Goal: Information Seeking & Learning: Learn about a topic

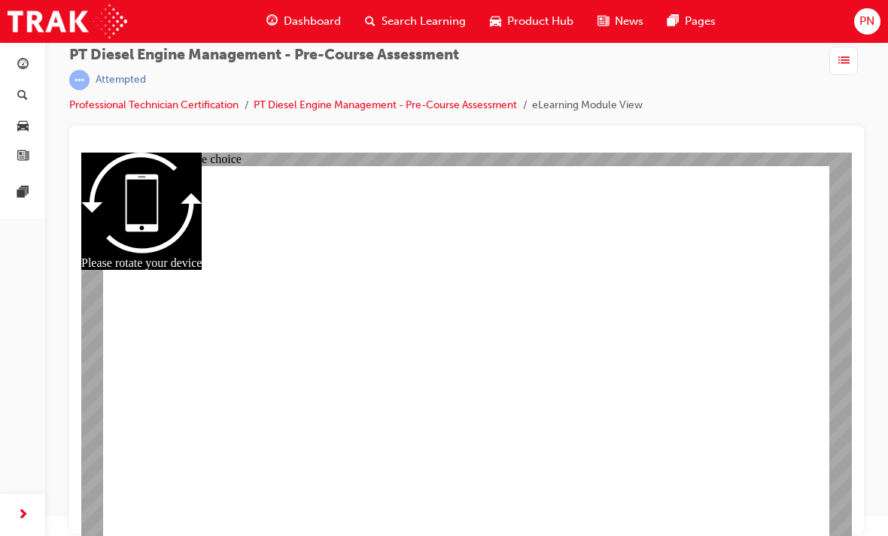
radio input "false"
radio input "true"
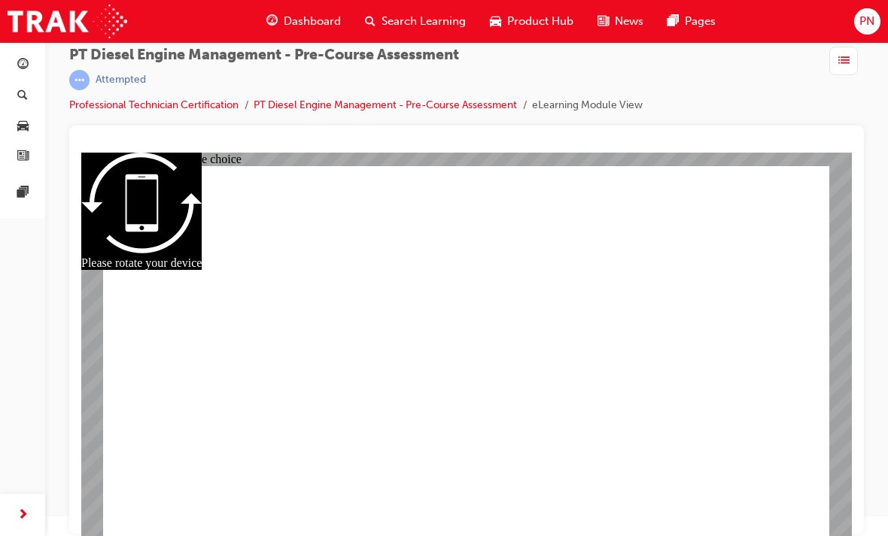
radio input "true"
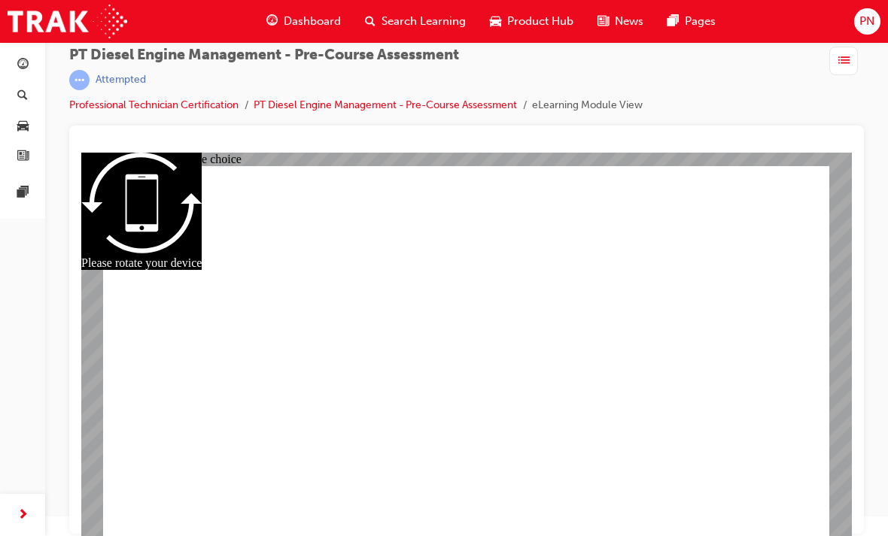
radio input "true"
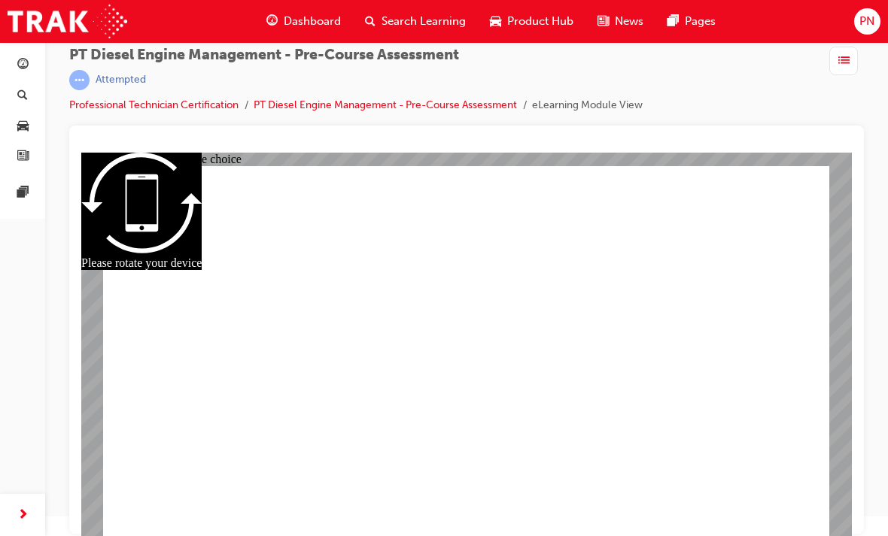
radio input "true"
radio input "false"
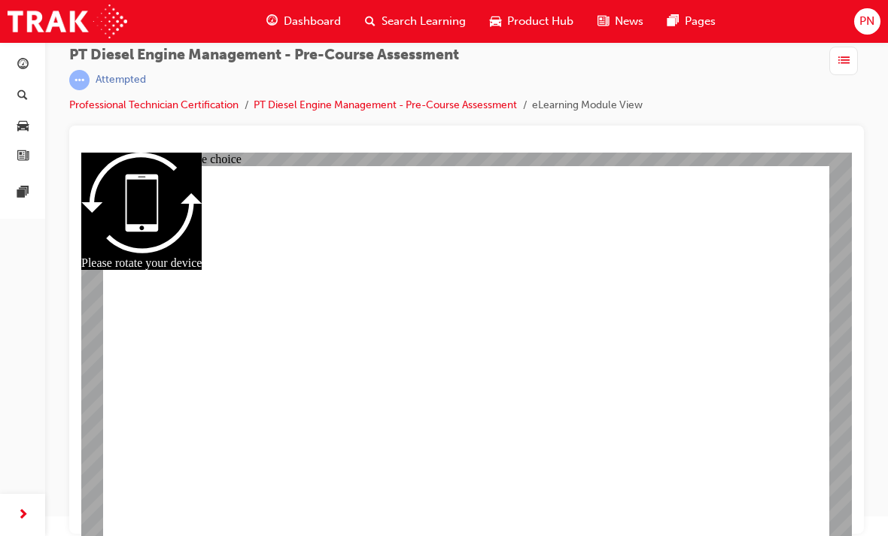
radio input "false"
radio input "true"
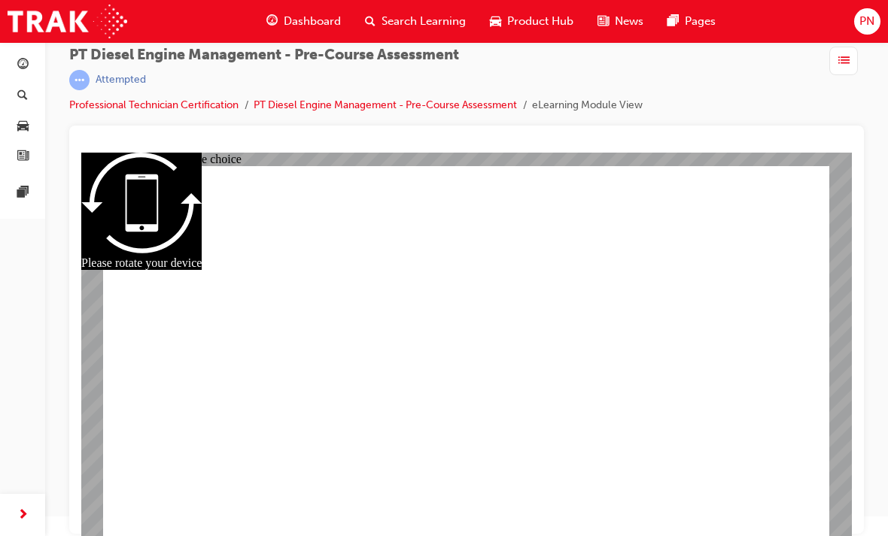
radio input "true"
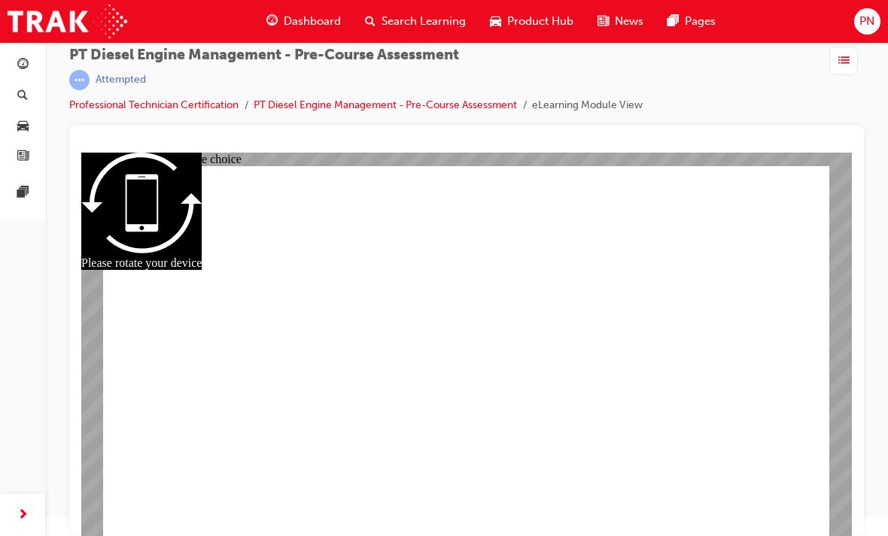
radio input "true"
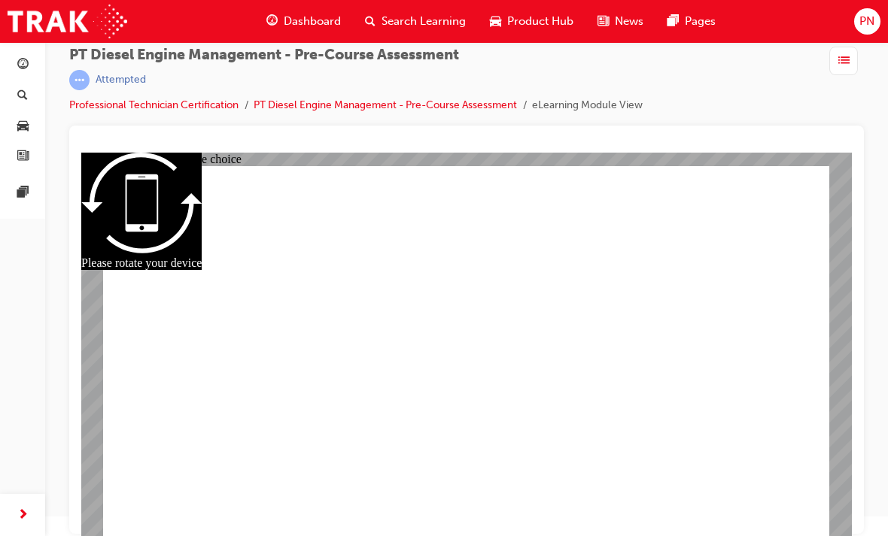
radio input "true"
click at [310, 14] on span "Dashboard" at bounding box center [312, 21] width 57 height 17
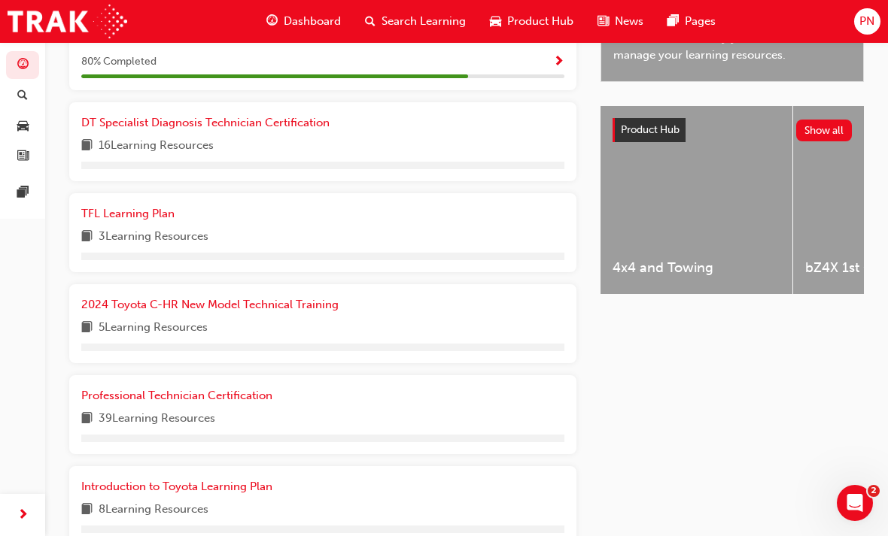
scroll to position [554, 0]
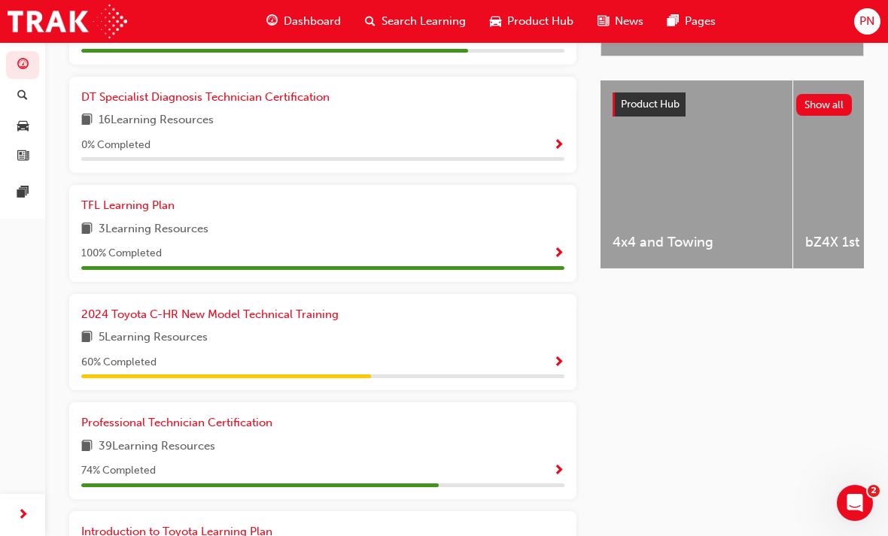
click at [563, 465] on span "Show Progress" at bounding box center [558, 472] width 11 height 14
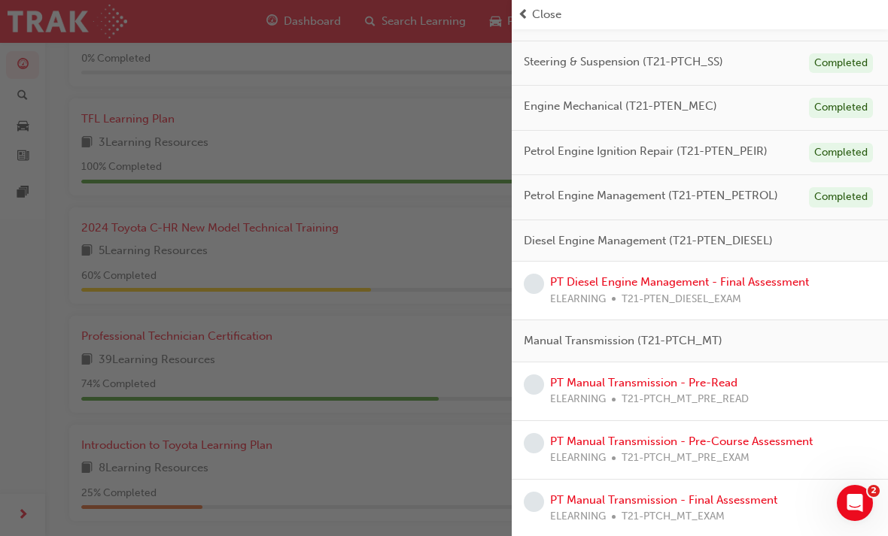
scroll to position [323, 0]
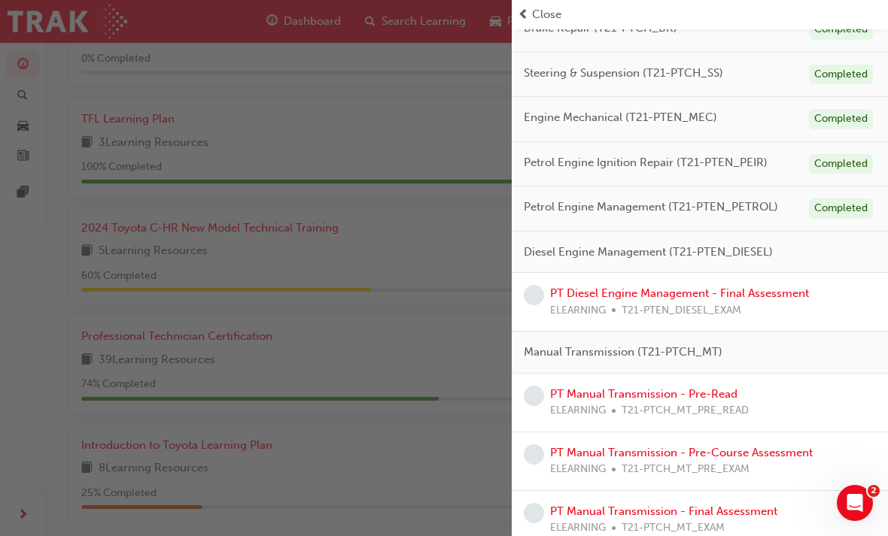
click at [726, 294] on link "PT Diesel Engine Management - Final Assessment" at bounding box center [679, 294] width 259 height 14
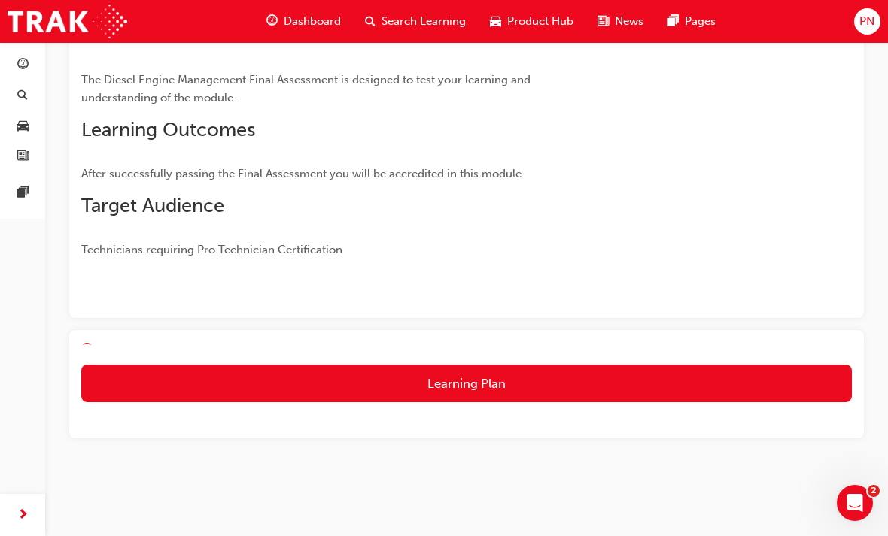
scroll to position [85, 0]
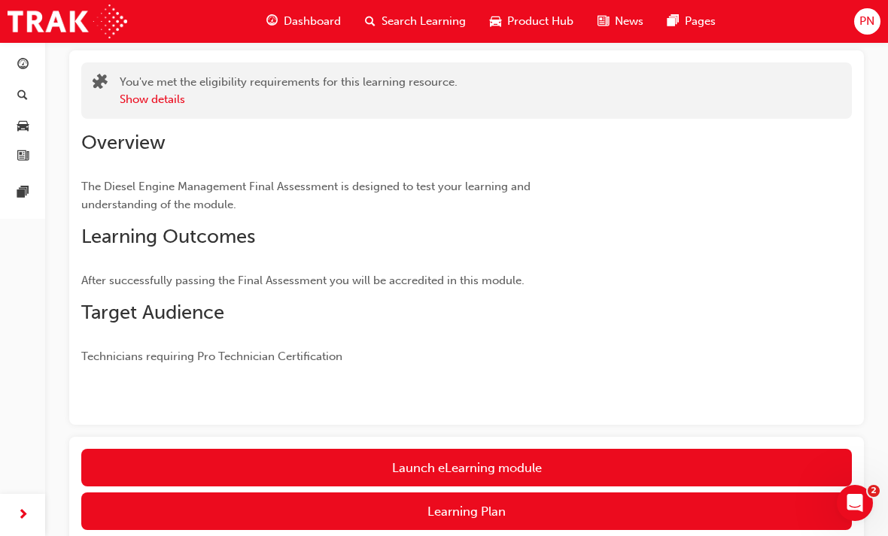
click at [480, 454] on link "Launch eLearning module" at bounding box center [466, 468] width 770 height 38
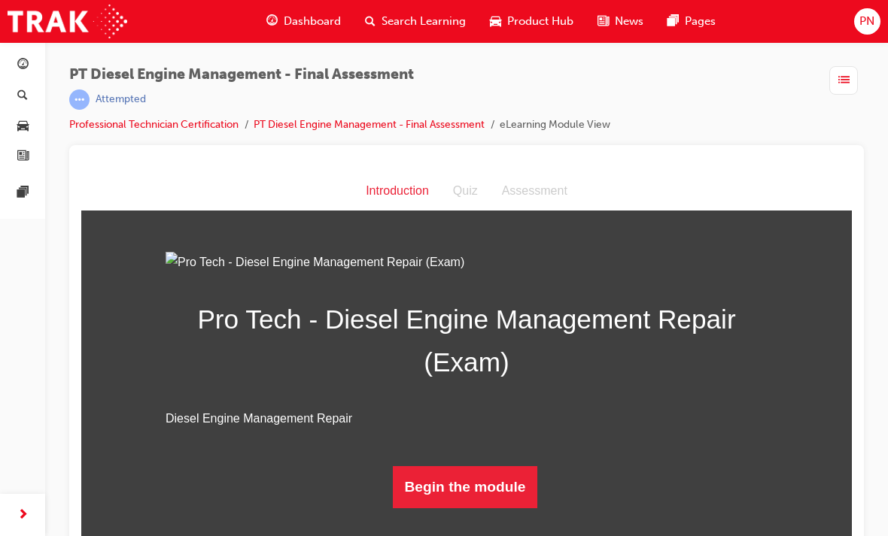
scroll to position [20, 0]
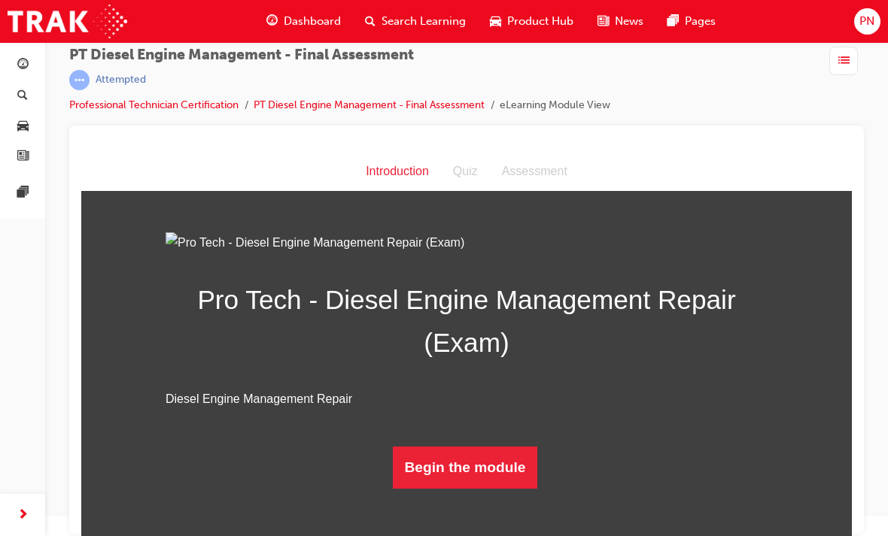
click at [478, 489] on button "Begin the module" at bounding box center [465, 468] width 145 height 42
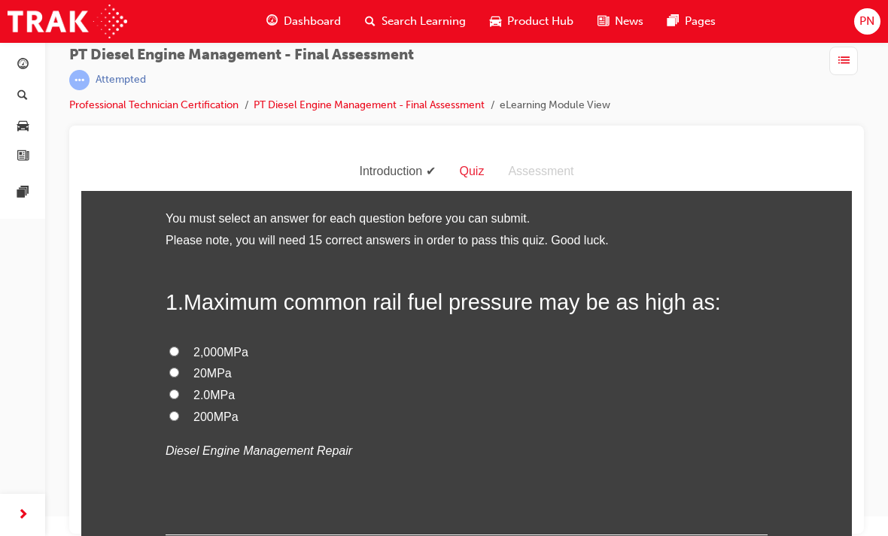
click at [187, 415] on label "200MPa" at bounding box center [467, 418] width 602 height 22
click at [179, 415] on input "200MPa" at bounding box center [174, 417] width 10 height 10
radio input "true"
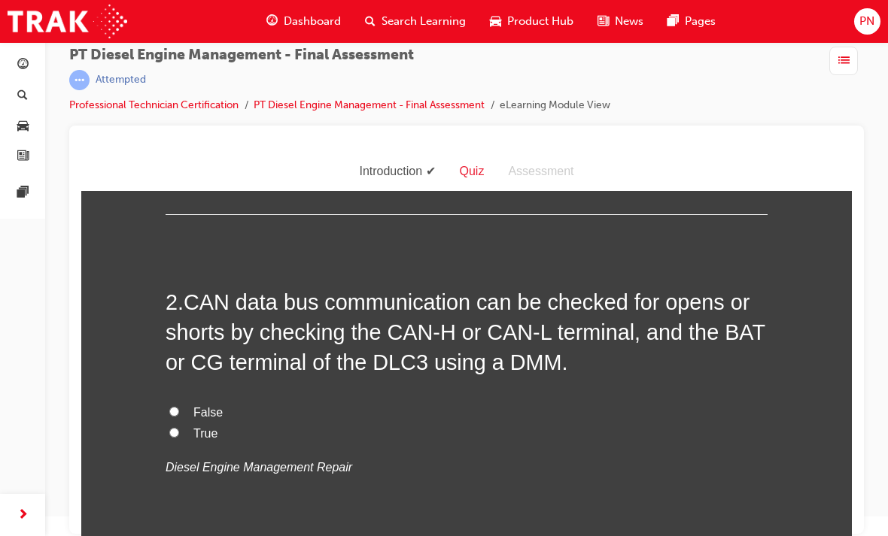
scroll to position [321, 0]
click at [186, 430] on label "True" at bounding box center [467, 434] width 602 height 22
click at [179, 430] on input "True" at bounding box center [174, 432] width 10 height 10
radio input "true"
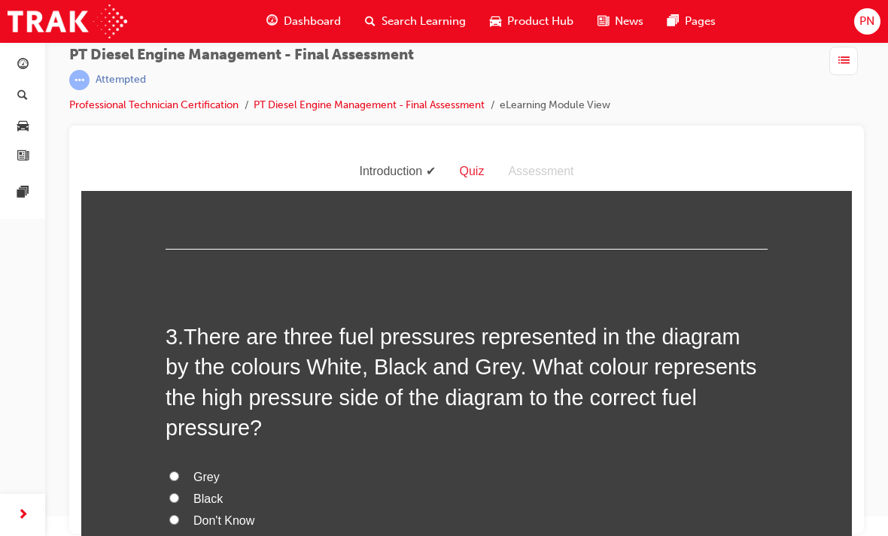
scroll to position [631, 0]
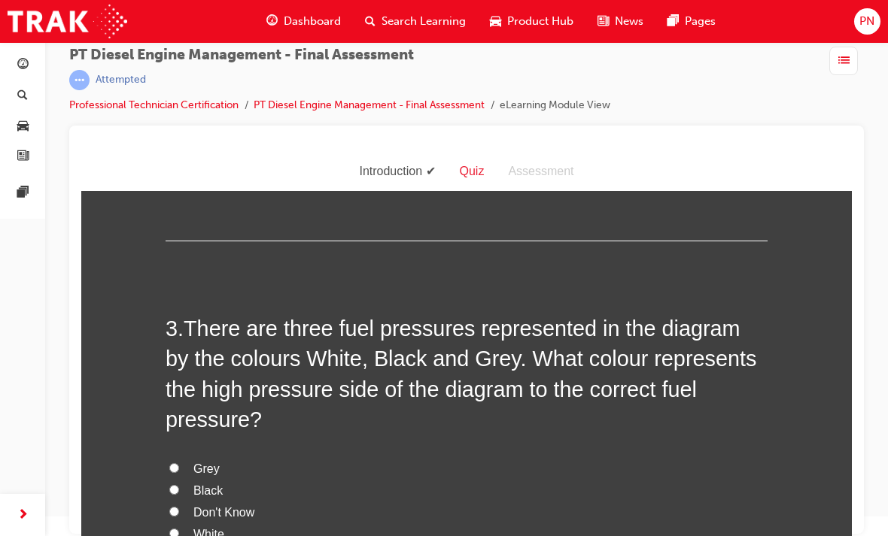
click at [178, 481] on label "Black" at bounding box center [467, 492] width 602 height 22
click at [178, 485] on input "Black" at bounding box center [174, 490] width 10 height 10
radio input "true"
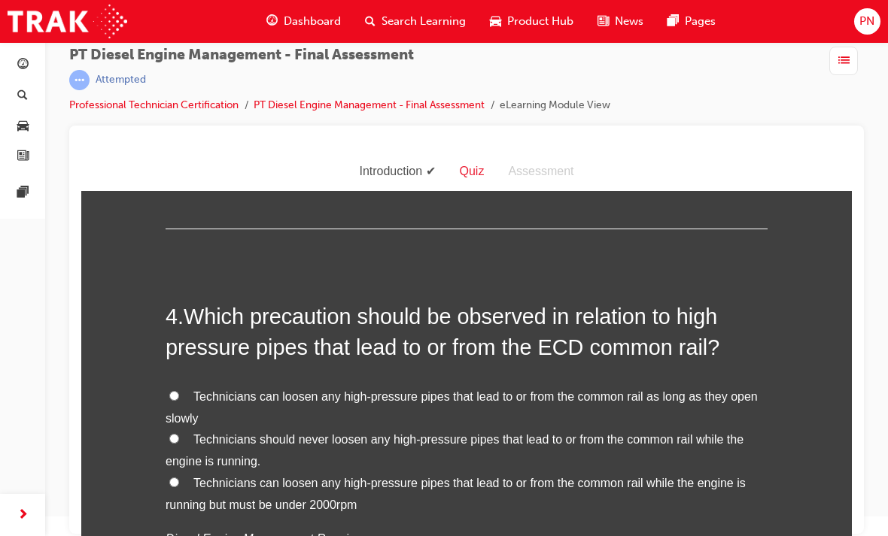
scroll to position [1039, 0]
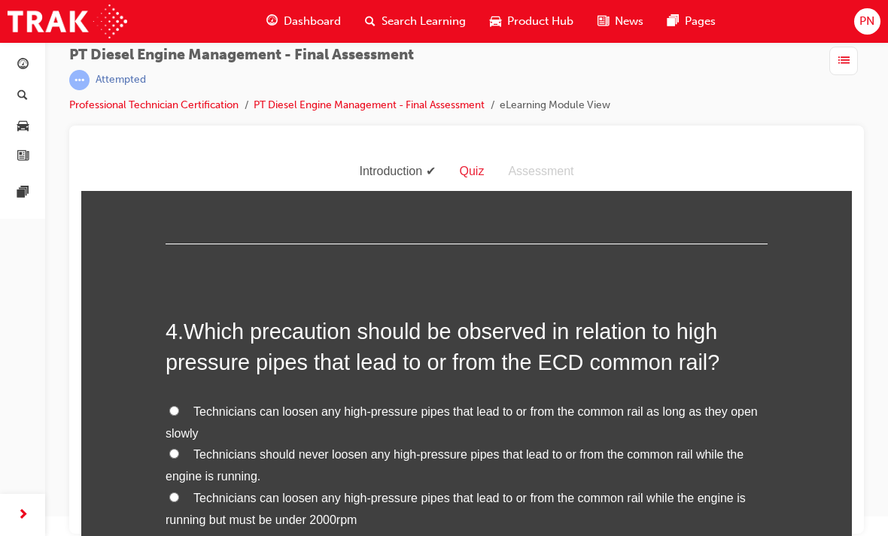
click at [177, 449] on input "Technicians should never loosen any high-pressure pipes that lead to or from th…" at bounding box center [174, 454] width 10 height 10
radio input "true"
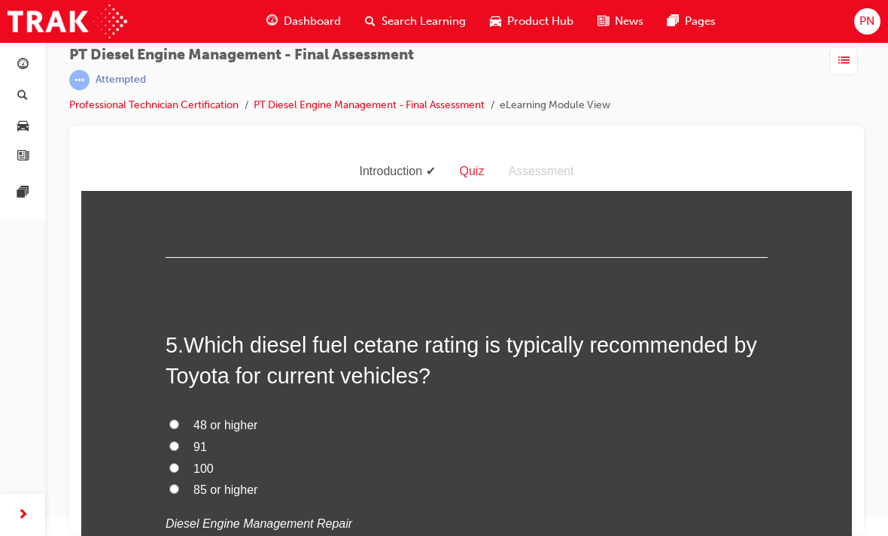
scroll to position [1430, 0]
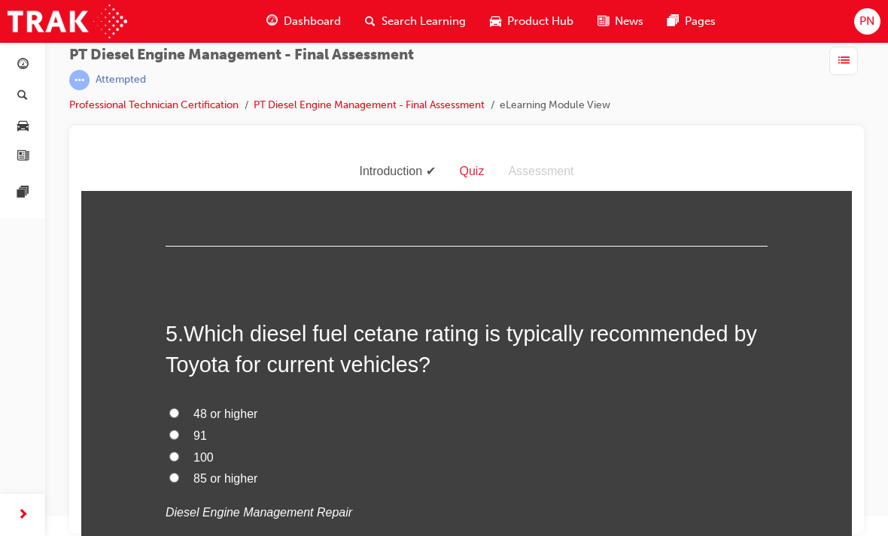
click at [178, 408] on input "48 or higher" at bounding box center [174, 413] width 10 height 10
radio input "true"
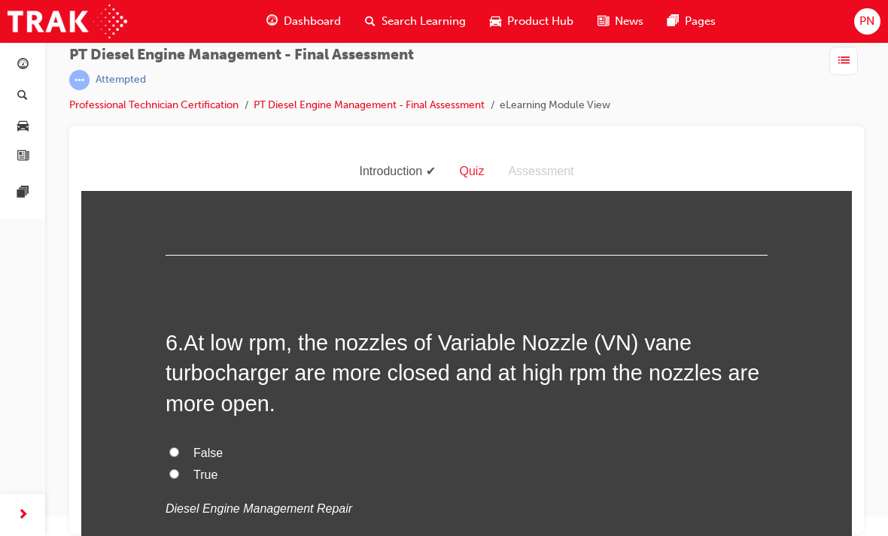
scroll to position [1769, 0]
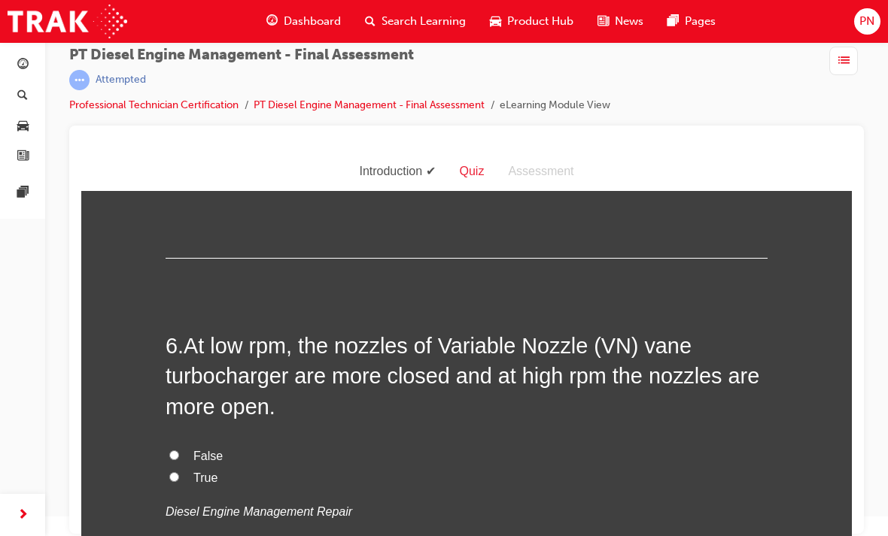
click at [171, 472] on input "True" at bounding box center [174, 477] width 10 height 10
radio input "true"
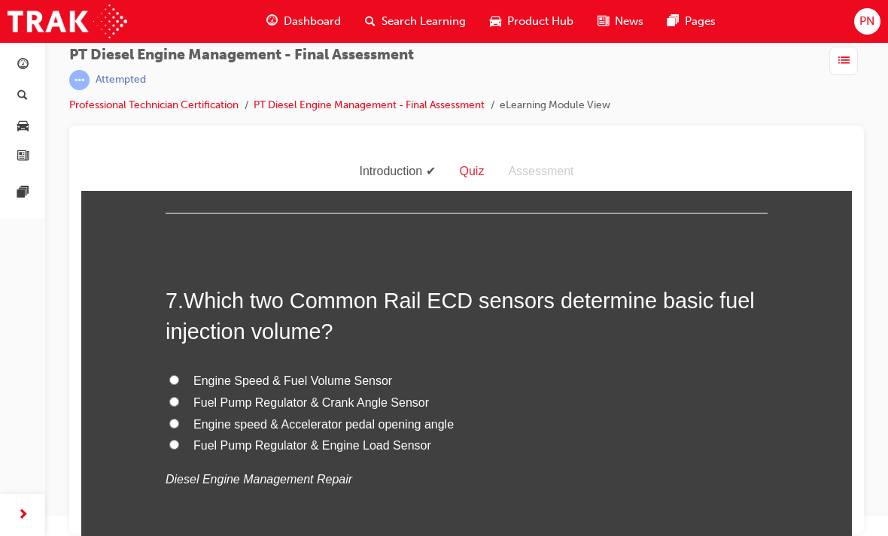
scroll to position [2150, 0]
click at [175, 376] on input "Engine Speed & Fuel Volume Sensor" at bounding box center [174, 381] width 10 height 10
radio input "true"
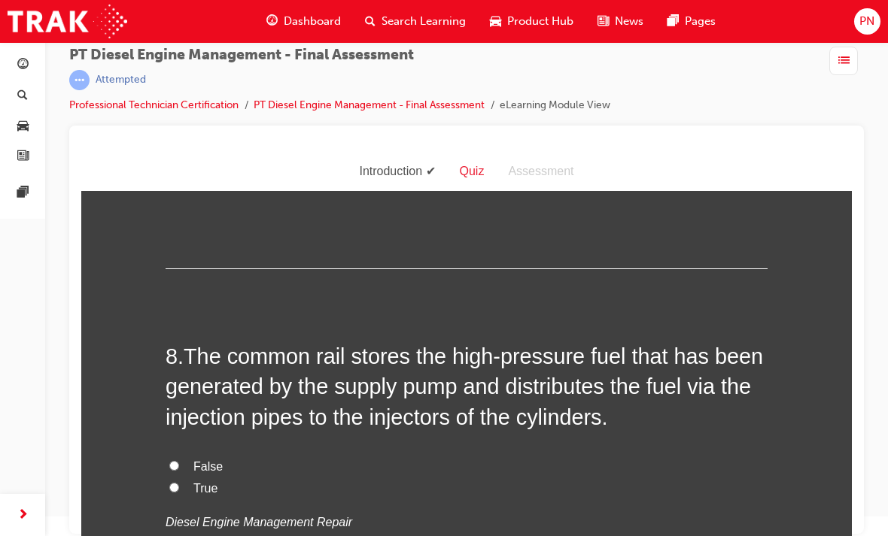
scroll to position [2449, 0]
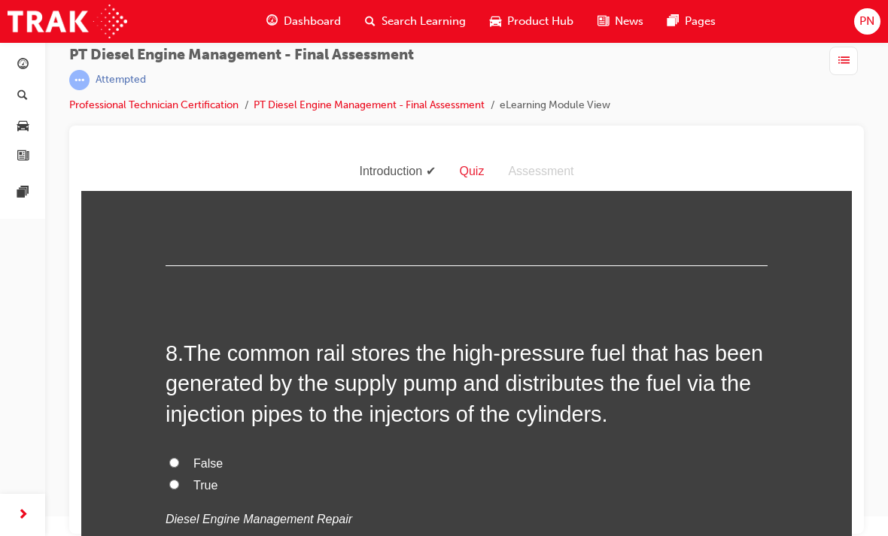
click at [176, 480] on input "True" at bounding box center [174, 485] width 10 height 10
radio input "true"
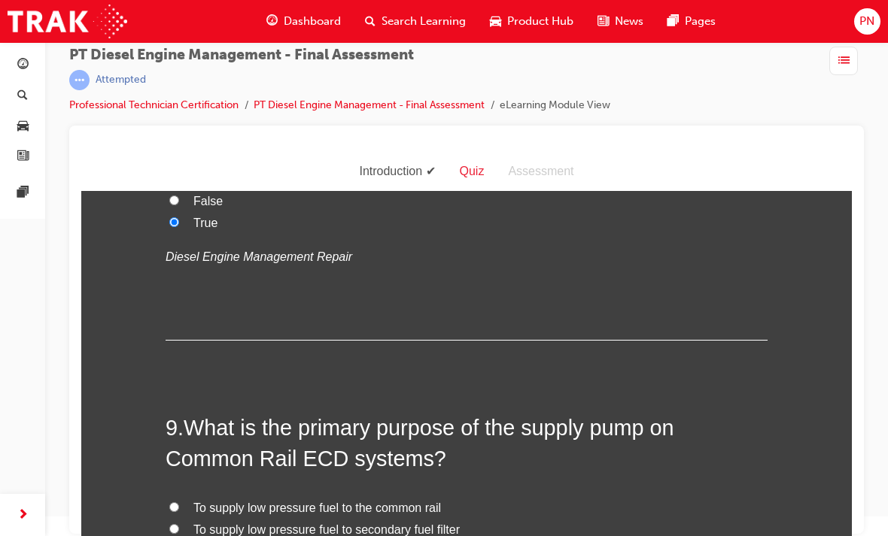
scroll to position [2714, 0]
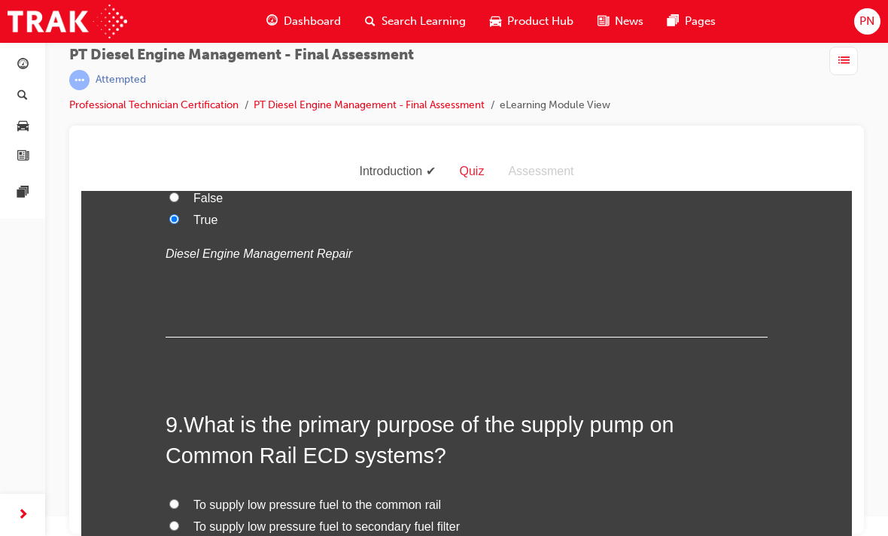
click at [174, 500] on input "To supply low pressure fuel to the common rail" at bounding box center [174, 505] width 10 height 10
radio input "true"
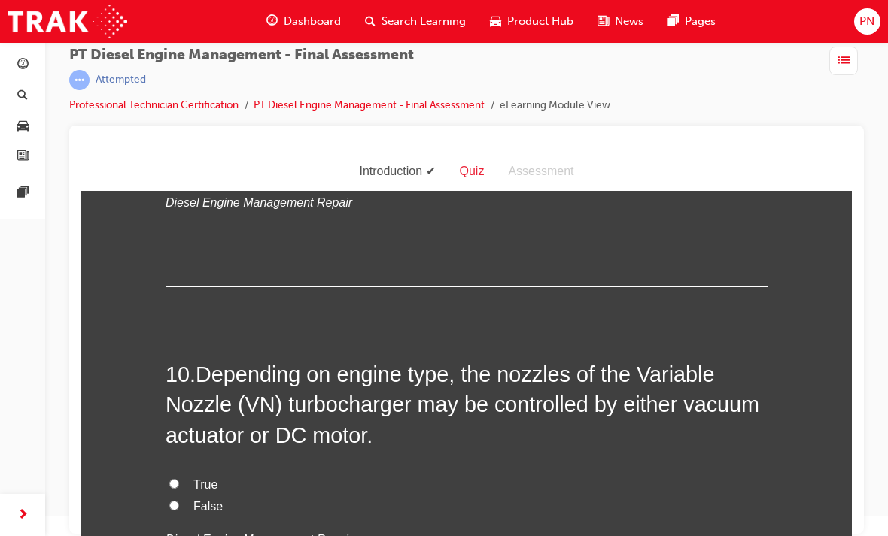
scroll to position [3117, 0]
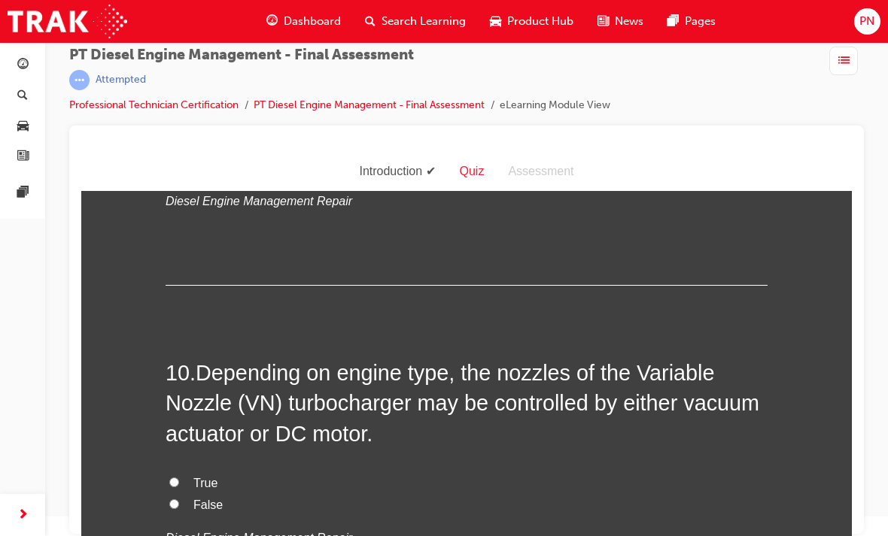
click at [172, 478] on input "True" at bounding box center [174, 483] width 10 height 10
radio input "true"
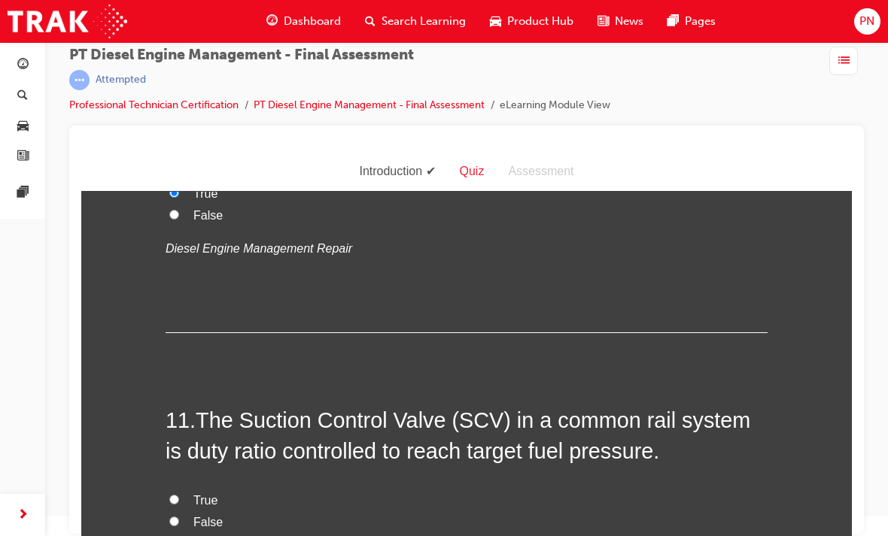
scroll to position [3407, 0]
click at [173, 494] on input "True" at bounding box center [174, 499] width 10 height 10
radio input "true"
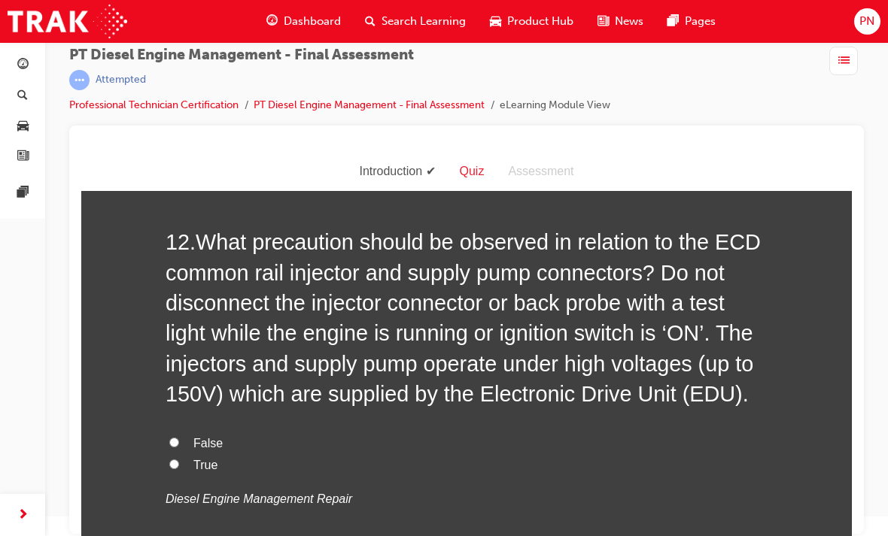
scroll to position [3895, 0]
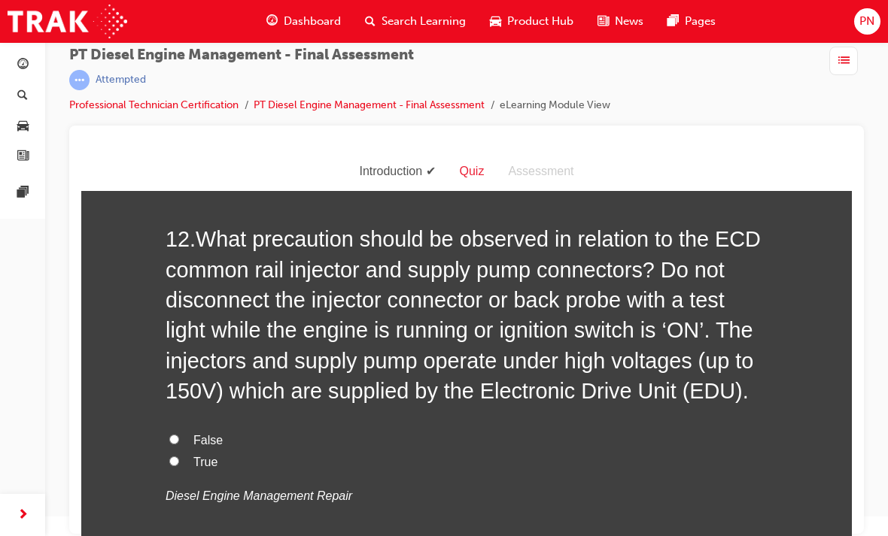
click at [168, 430] on label "False" at bounding box center [467, 441] width 602 height 22
click at [169, 435] on input "False" at bounding box center [174, 440] width 10 height 10
radio input "true"
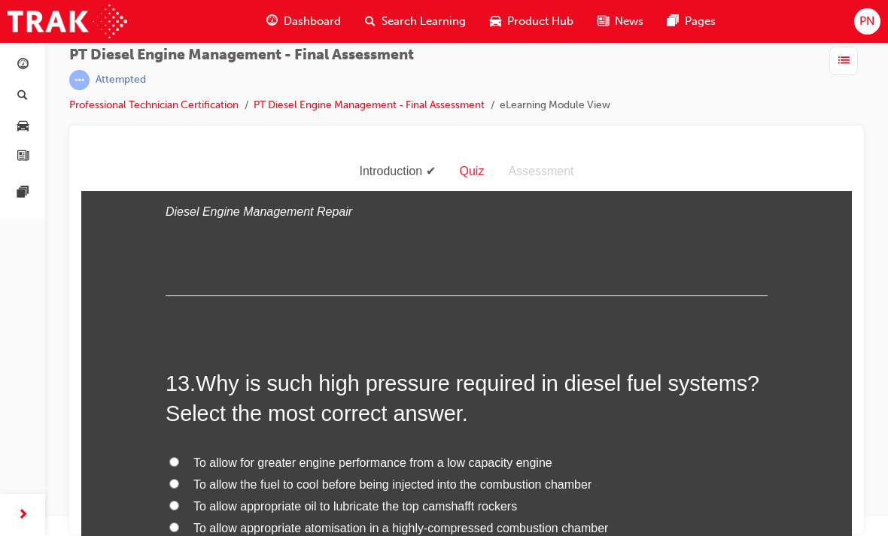
scroll to position [4180, 0]
click at [167, 518] on label "To allow appropriate atomisation in a highly-compressed combustion chamber" at bounding box center [467, 529] width 602 height 22
click at [169, 522] on input "To allow appropriate atomisation in a highly-compressed combustion chamber" at bounding box center [174, 527] width 10 height 10
radio input "true"
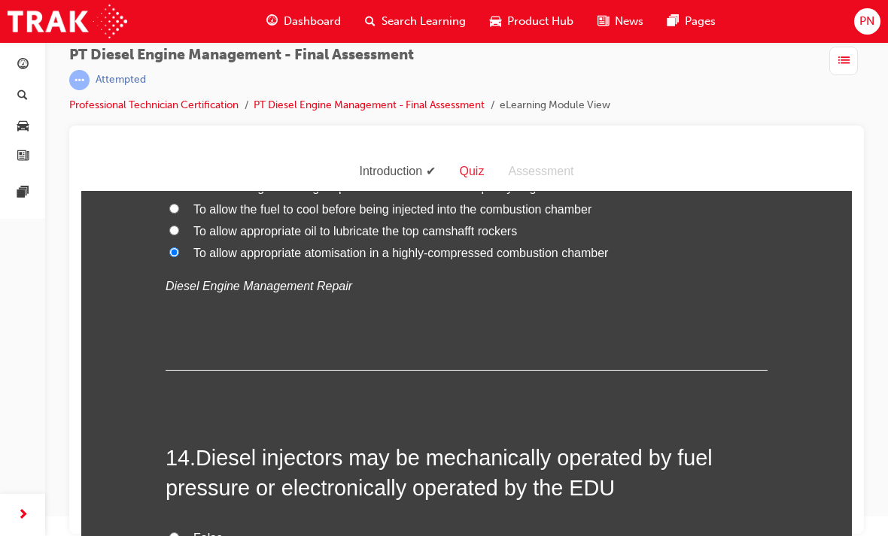
scroll to position [4455, 0]
radio input "true"
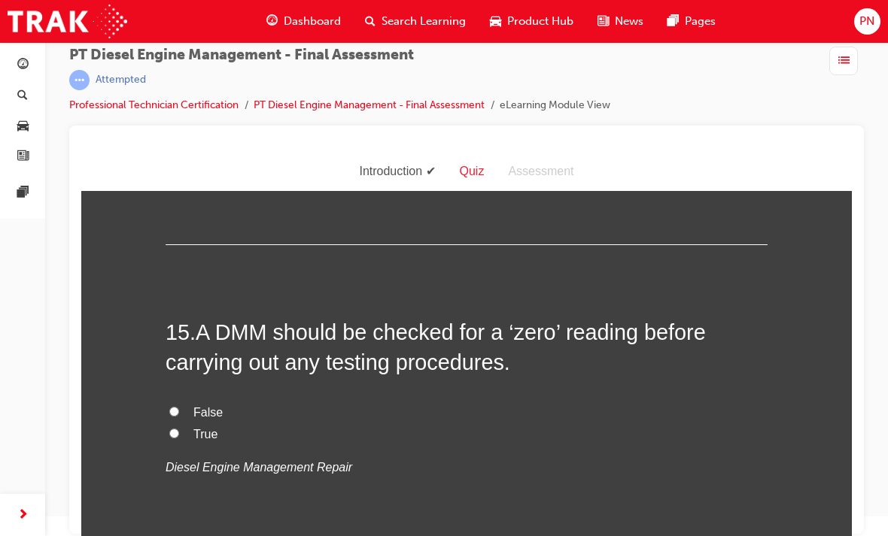
scroll to position [4888, 0]
click at [169, 428] on input "True" at bounding box center [174, 433] width 10 height 10
radio input "true"
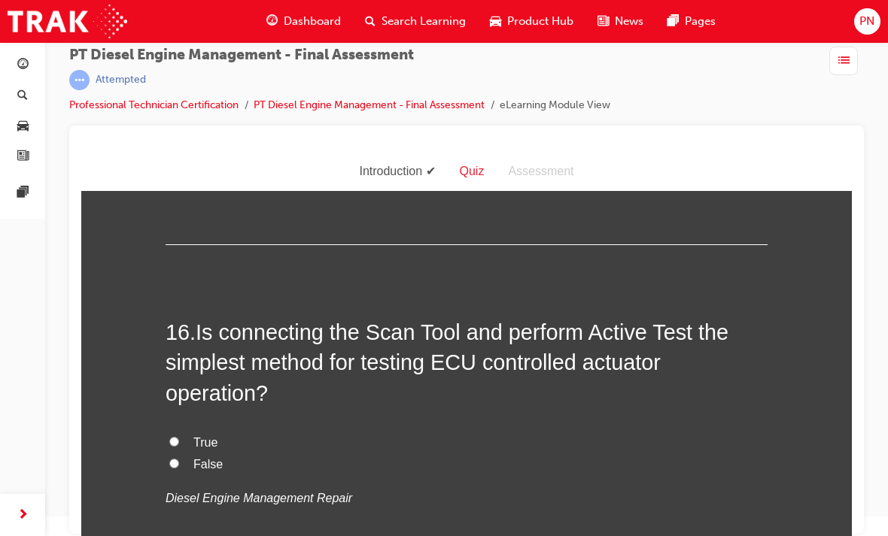
scroll to position [5186, 0]
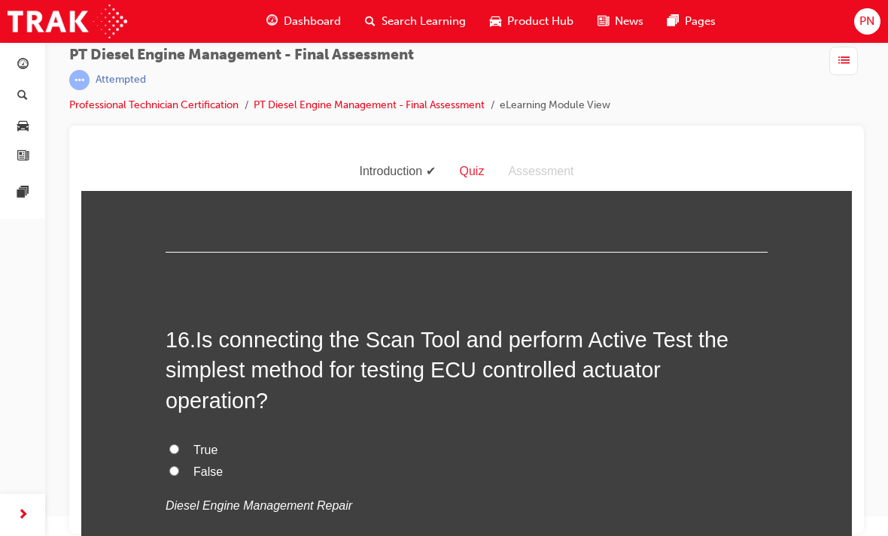
click at [169, 445] on input "True" at bounding box center [174, 450] width 10 height 10
radio input "true"
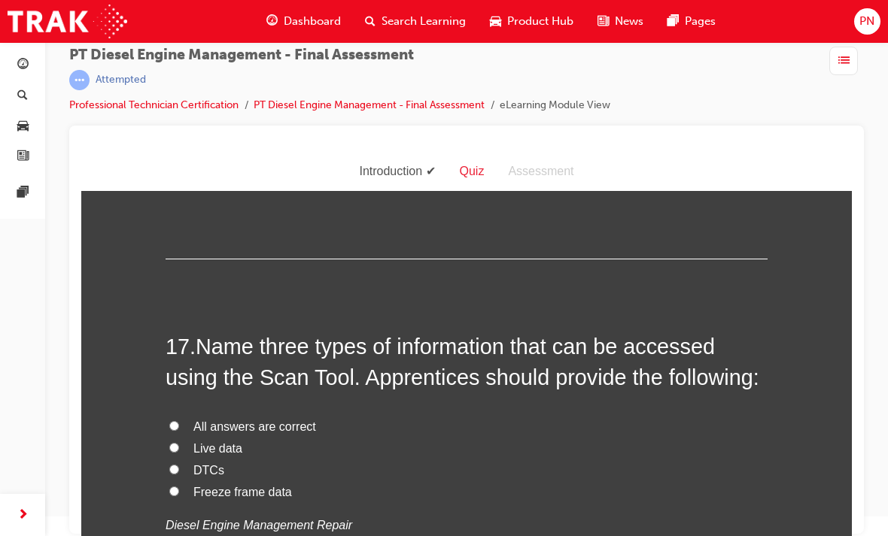
scroll to position [5517, 0]
click at [170, 416] on label "All answers are correct" at bounding box center [467, 427] width 602 height 22
click at [170, 421] on input "All answers are correct" at bounding box center [174, 426] width 10 height 10
radio input "true"
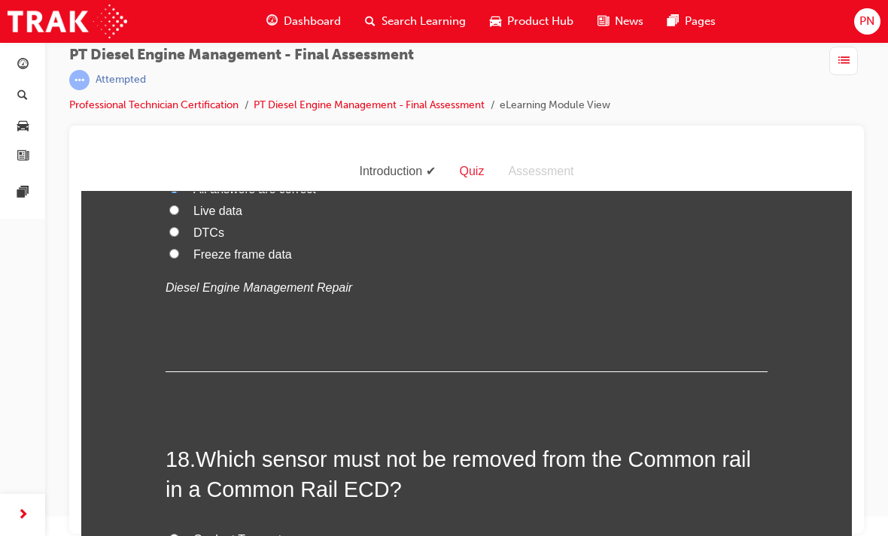
scroll to position [5790, 0]
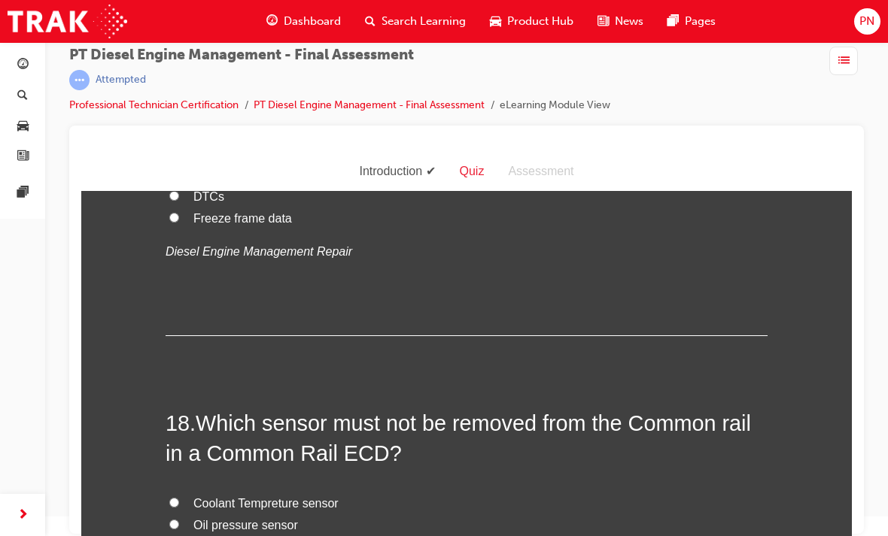
radio input "true"
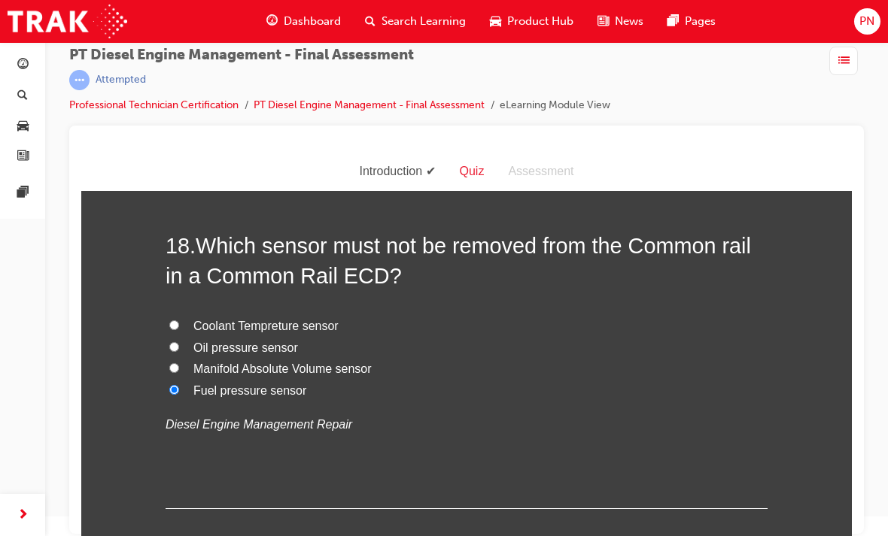
scroll to position [5967, 0]
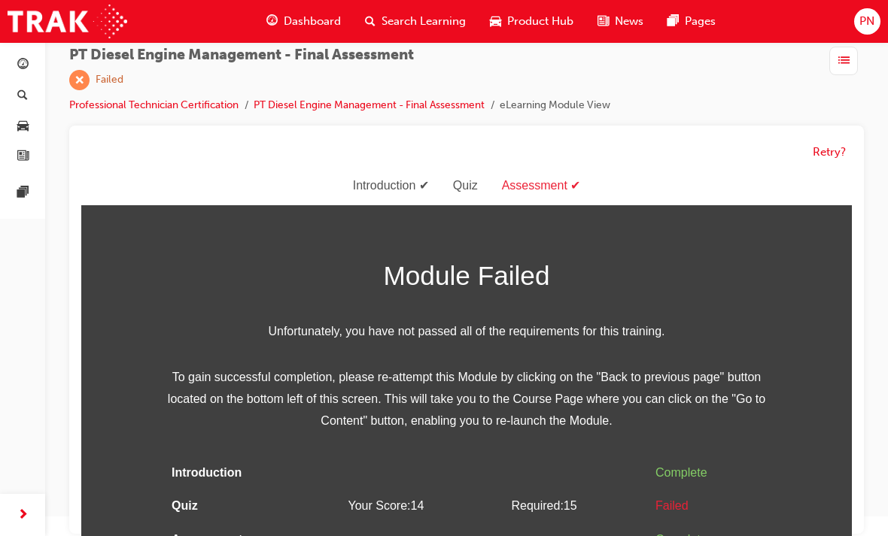
scroll to position [33, 0]
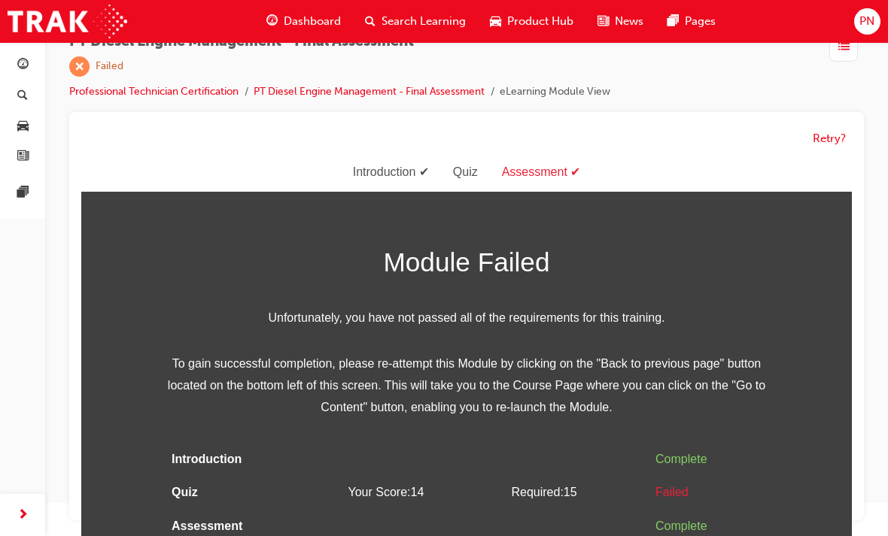
click at [829, 126] on div "Retry?" at bounding box center [466, 138] width 770 height 29
click at [827, 125] on div "Retry?" at bounding box center [466, 138] width 770 height 29
click at [831, 139] on button "Retry?" at bounding box center [828, 138] width 33 height 17
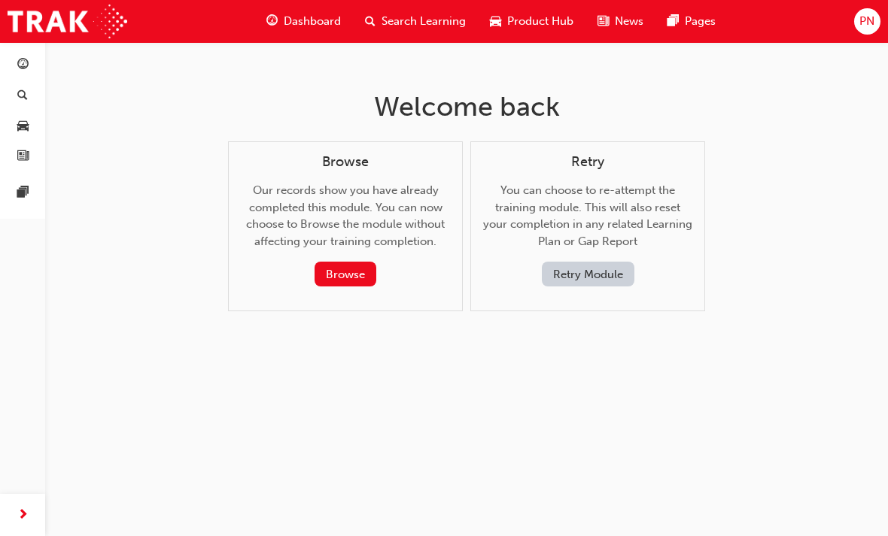
scroll to position [0, 0]
click at [598, 266] on button "Retry Module" at bounding box center [588, 274] width 93 height 25
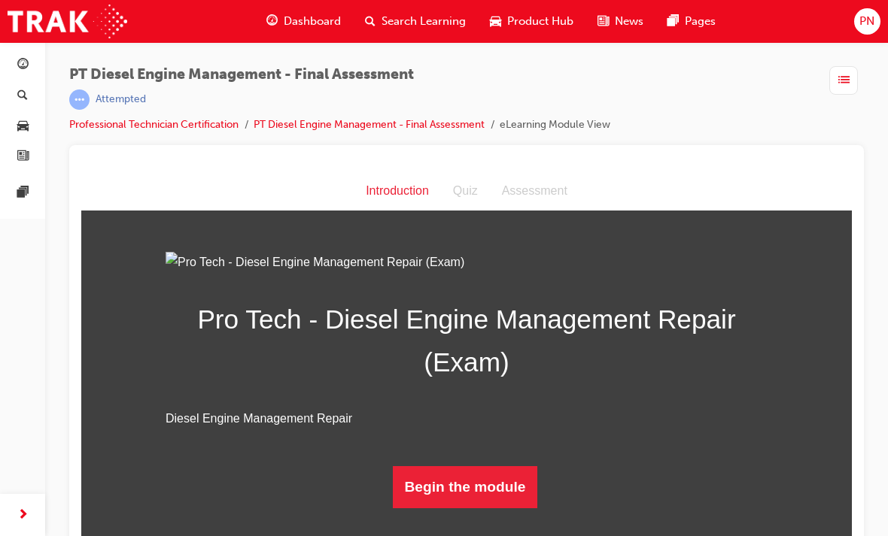
scroll to position [20, 0]
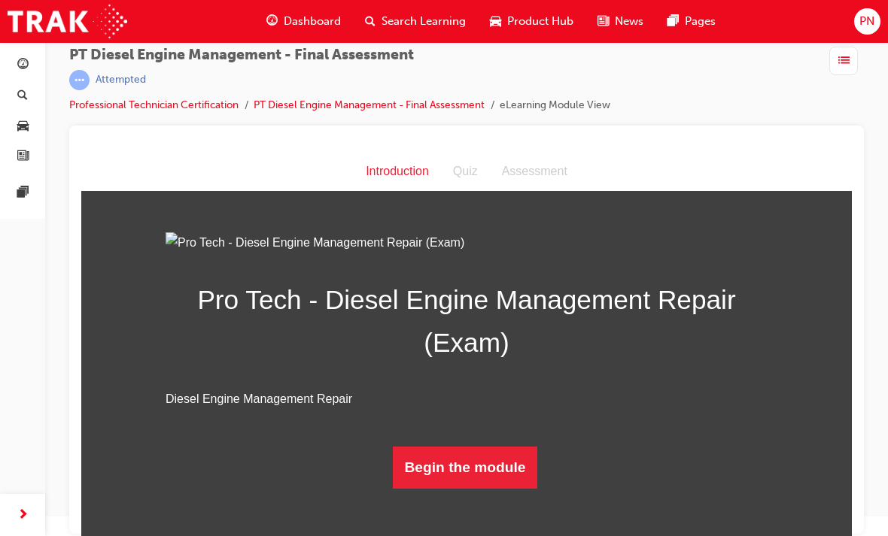
click at [465, 489] on button "Begin the module" at bounding box center [465, 468] width 145 height 42
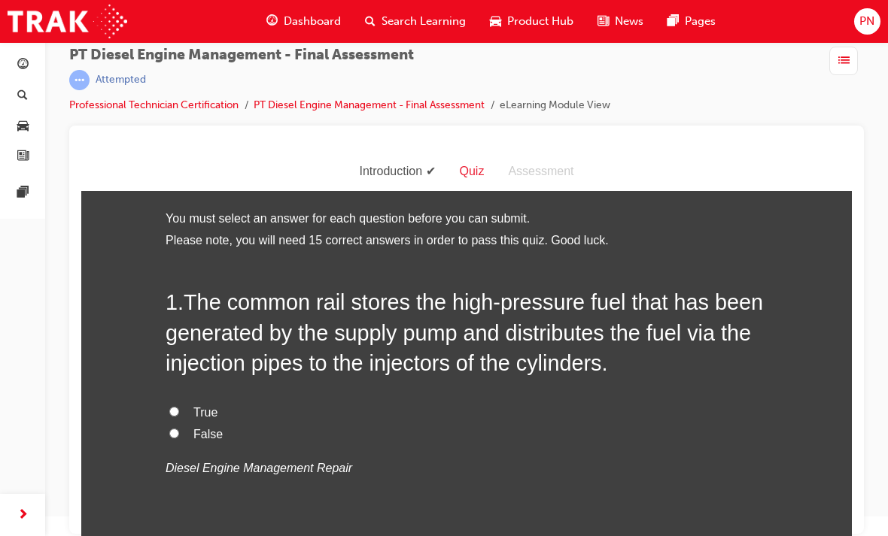
click at [178, 403] on label "True" at bounding box center [467, 413] width 602 height 22
click at [178, 407] on input "True" at bounding box center [174, 412] width 10 height 10
radio input "true"
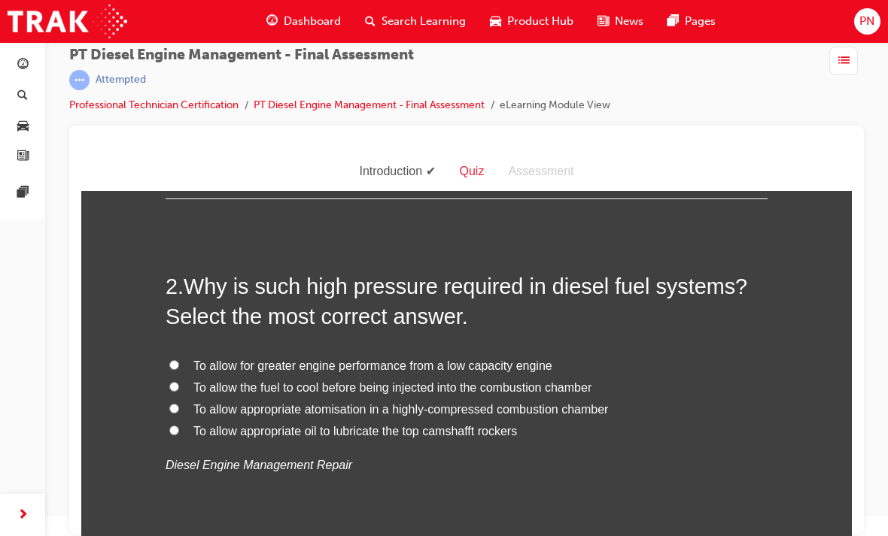
scroll to position [347, 0]
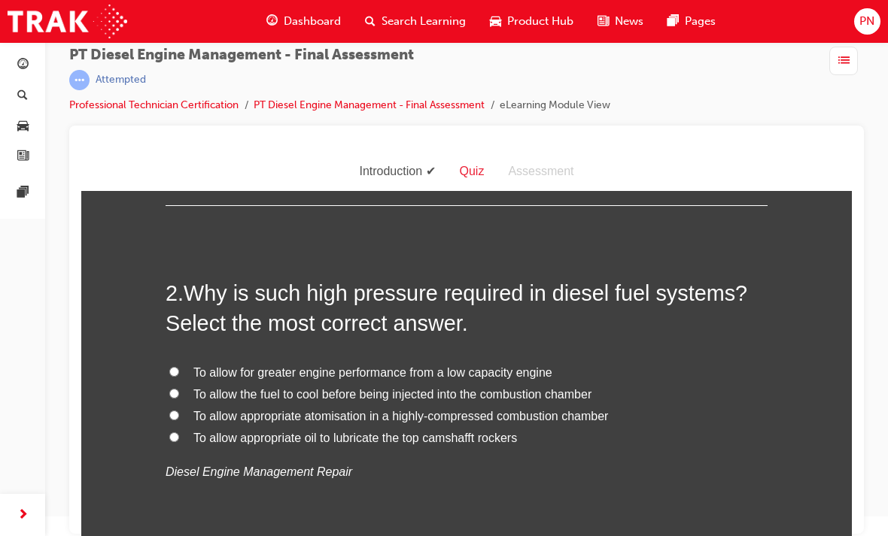
click at [177, 411] on input "To allow appropriate atomisation in a highly-compressed combustion chamber" at bounding box center [174, 416] width 10 height 10
radio input "true"
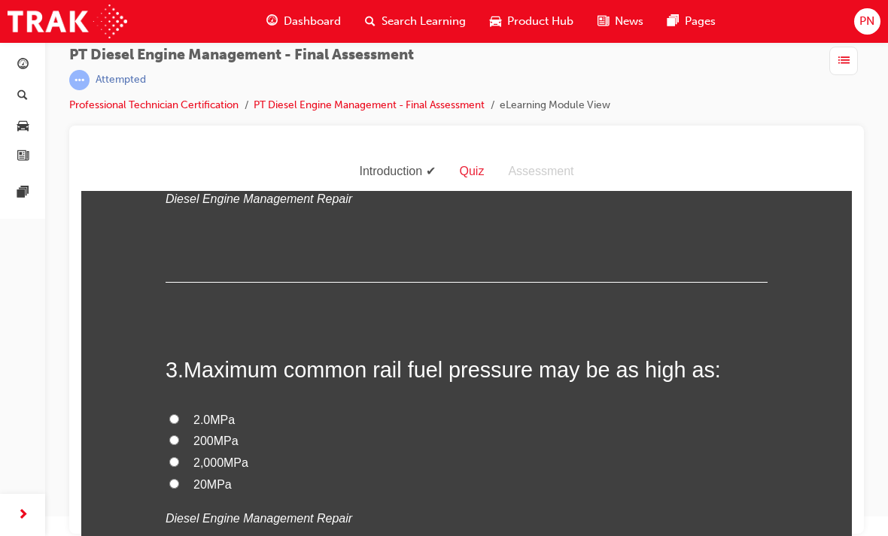
scroll to position [621, 0]
click at [171, 438] on input "200MPa" at bounding box center [174, 440] width 10 height 10
radio input "true"
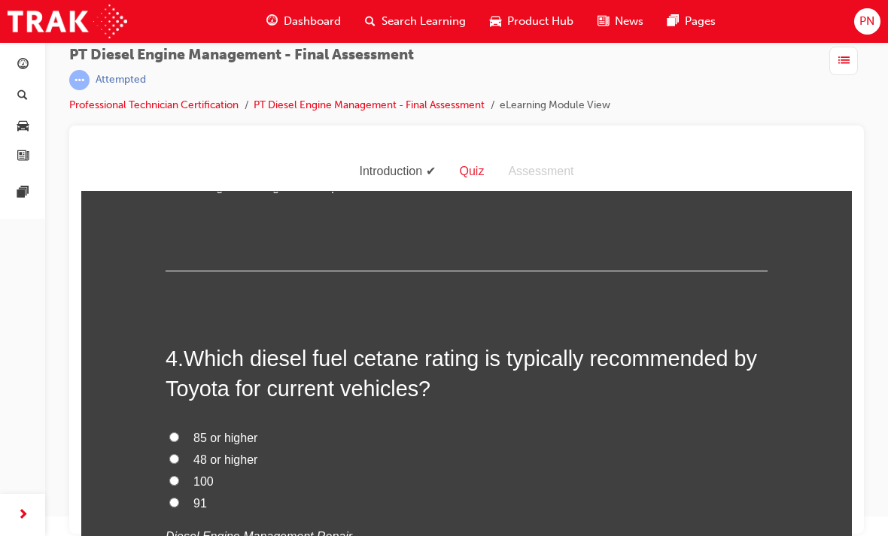
scroll to position [959, 0]
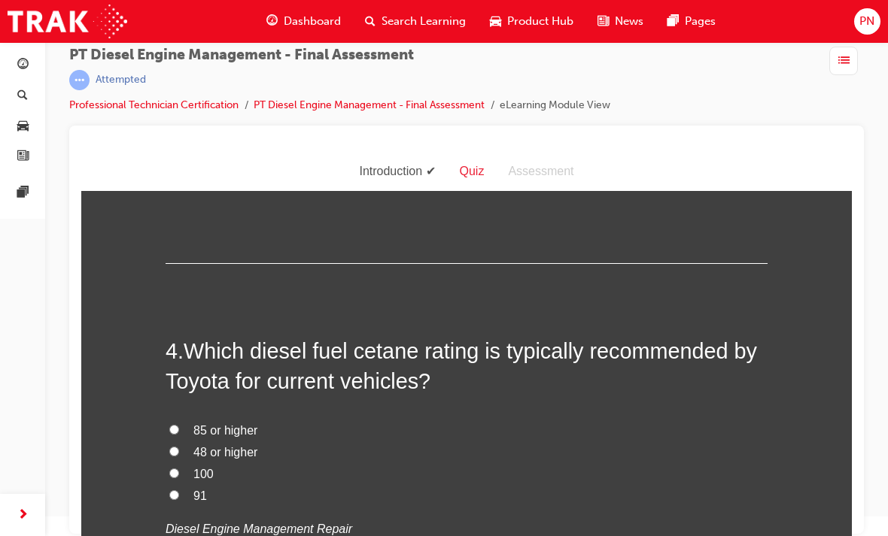
click at [178, 447] on input "48 or higher" at bounding box center [174, 452] width 10 height 10
radio input "true"
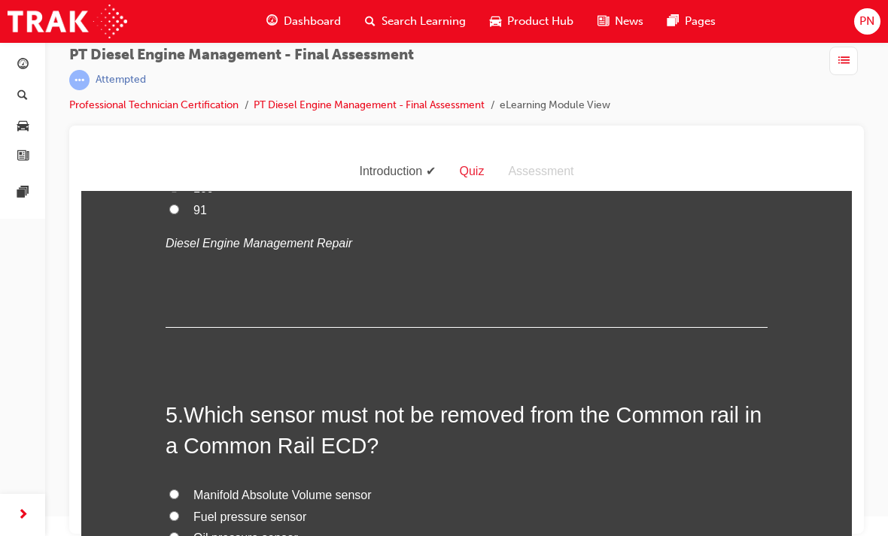
scroll to position [1274, 0]
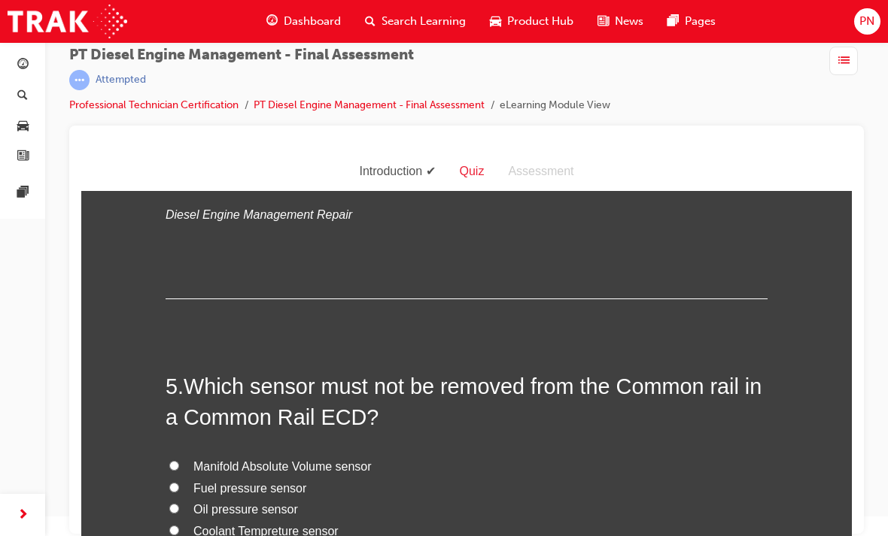
click at [178, 483] on input "Fuel pressure sensor" at bounding box center [174, 488] width 10 height 10
radio input "true"
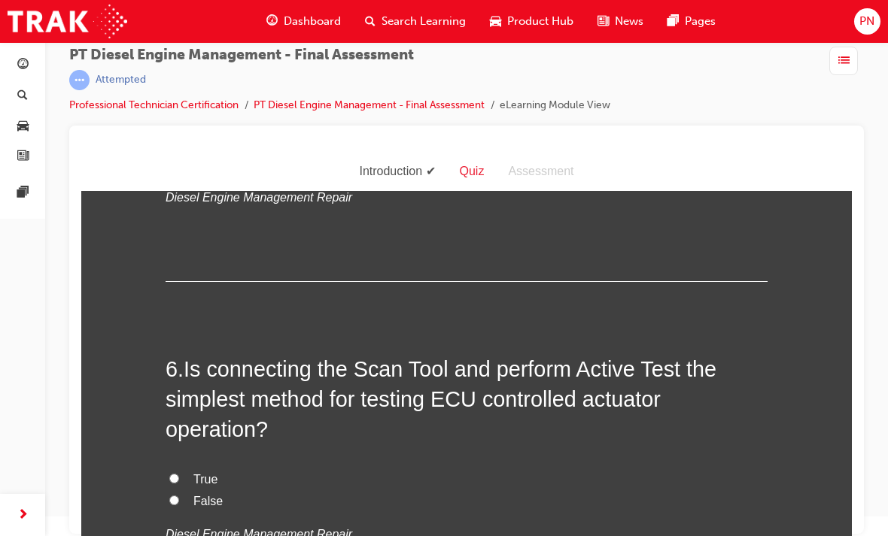
scroll to position [1649, 0]
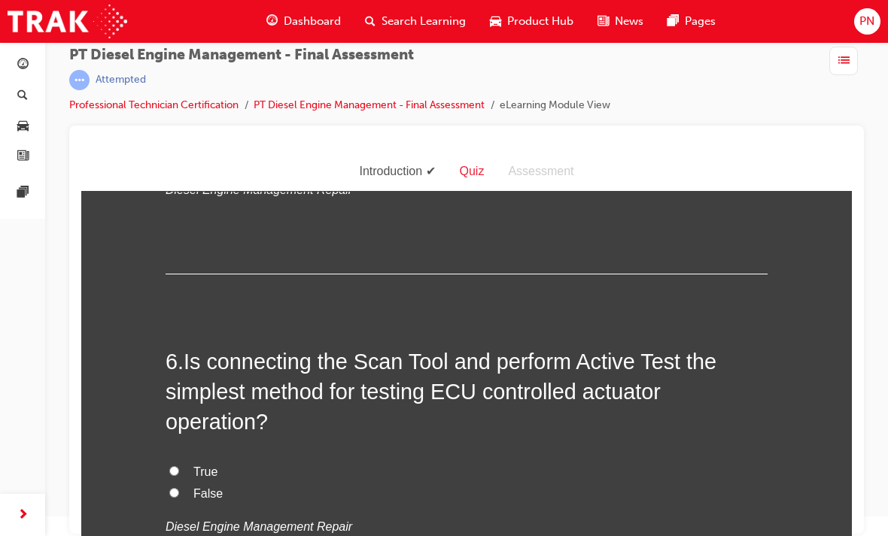
click at [178, 466] on input "True" at bounding box center [174, 471] width 10 height 10
radio input "true"
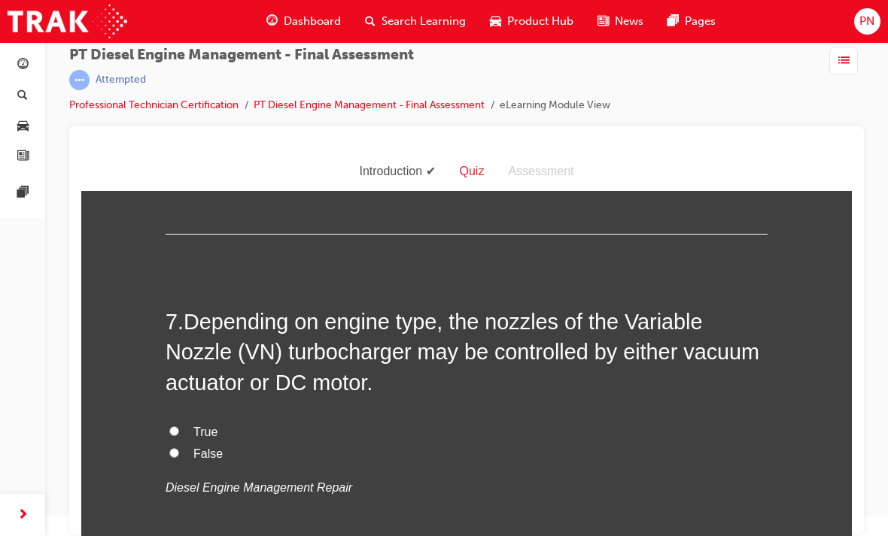
scroll to position [2015, 0]
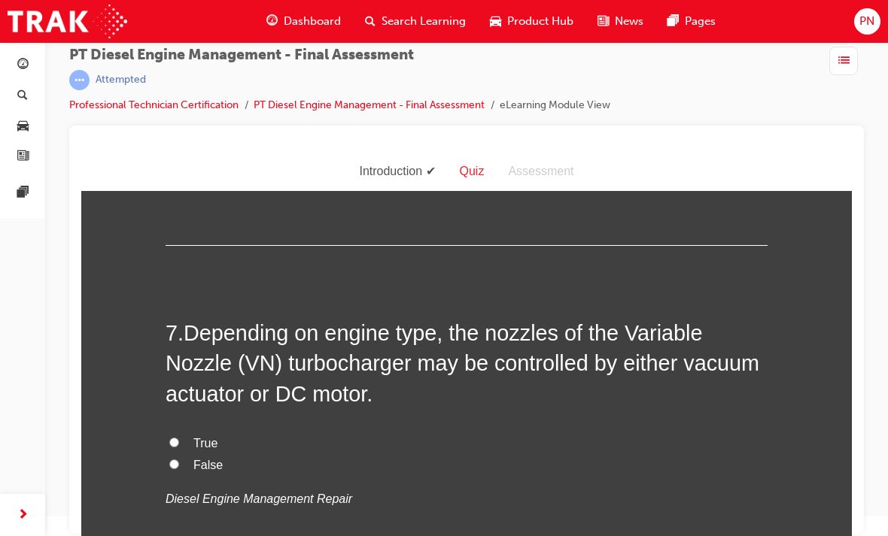
click at [176, 438] on input "True" at bounding box center [174, 443] width 10 height 10
radio input "true"
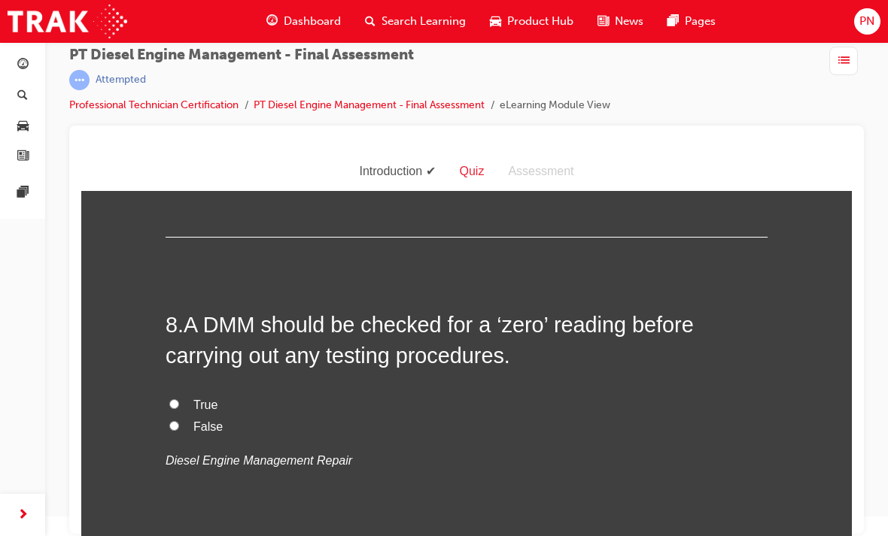
scroll to position [2357, 0]
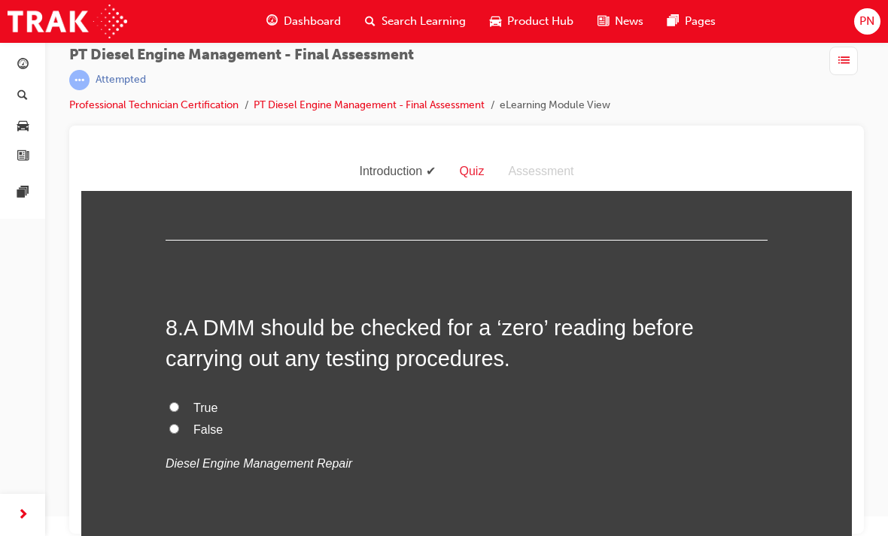
click at [176, 398] on label "True" at bounding box center [467, 409] width 602 height 22
click at [176, 402] on input "True" at bounding box center [174, 407] width 10 height 10
radio input "true"
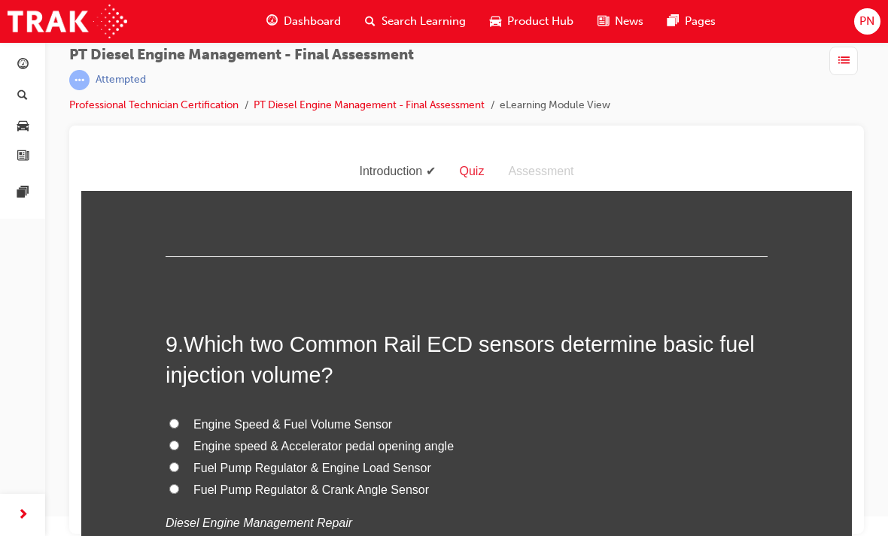
scroll to position [2648, 0]
click at [176, 418] on input "Engine Speed & Fuel Volume Sensor" at bounding box center [174, 423] width 10 height 10
radio input "true"
click at [176, 440] on input "Engine speed & Accelerator pedal opening angle" at bounding box center [174, 445] width 10 height 10
radio input "true"
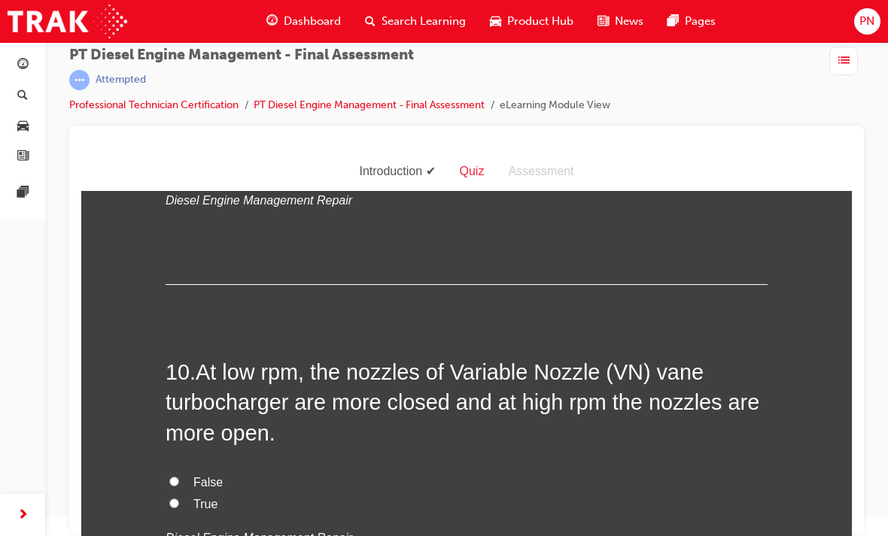
scroll to position [2978, 0]
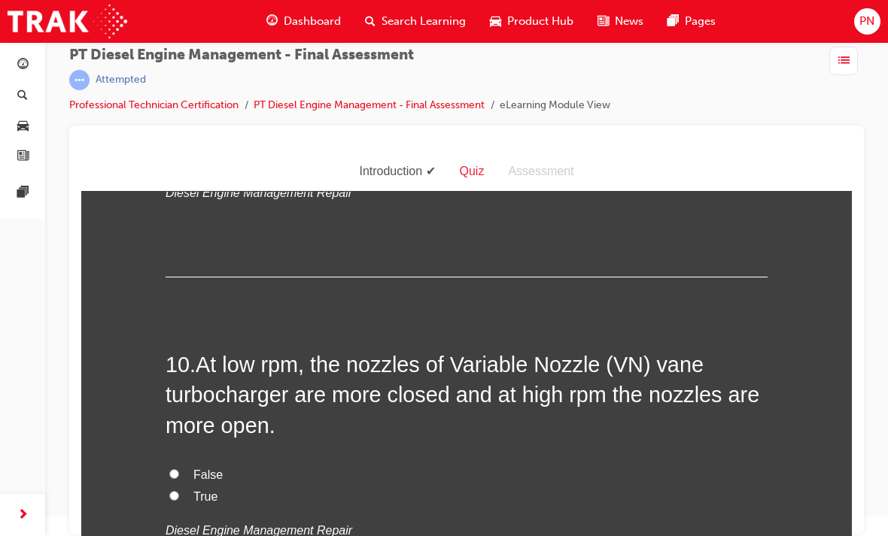
click at [175, 491] on input "True" at bounding box center [174, 496] width 10 height 10
radio input "true"
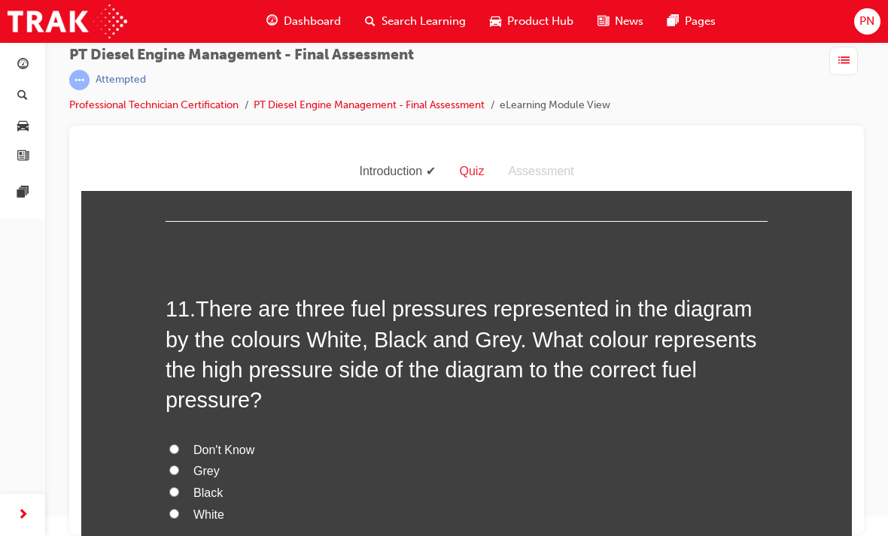
scroll to position [3373, 0]
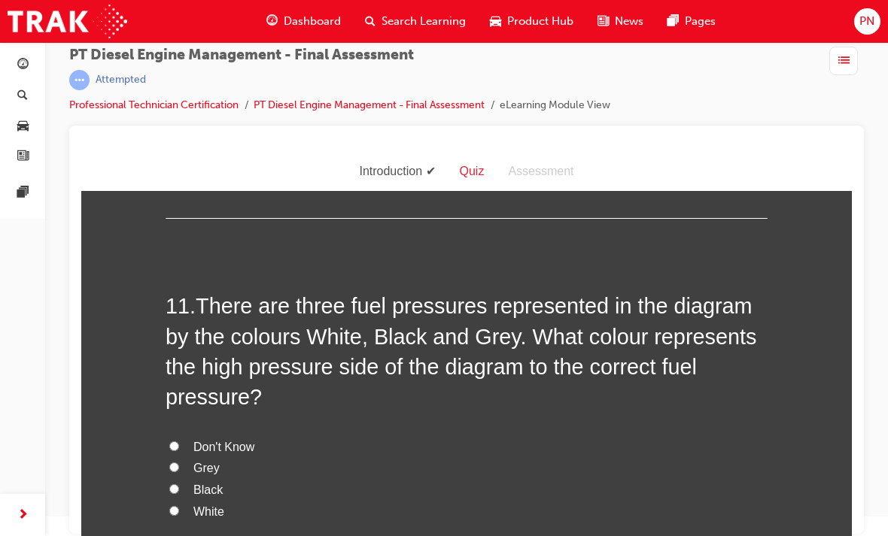
click at [178, 484] on input "Black" at bounding box center [174, 489] width 10 height 10
radio input "true"
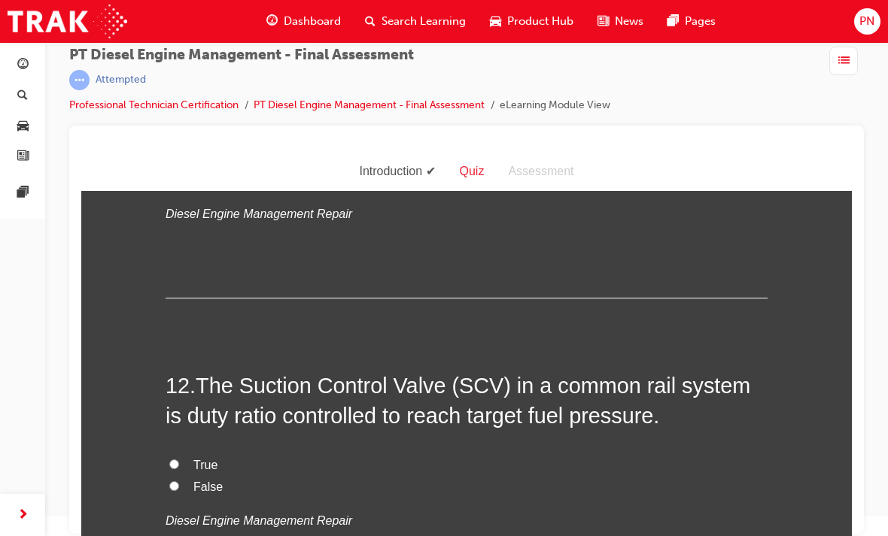
scroll to position [3707, 0]
click at [177, 458] on input "True" at bounding box center [174, 463] width 10 height 10
radio input "true"
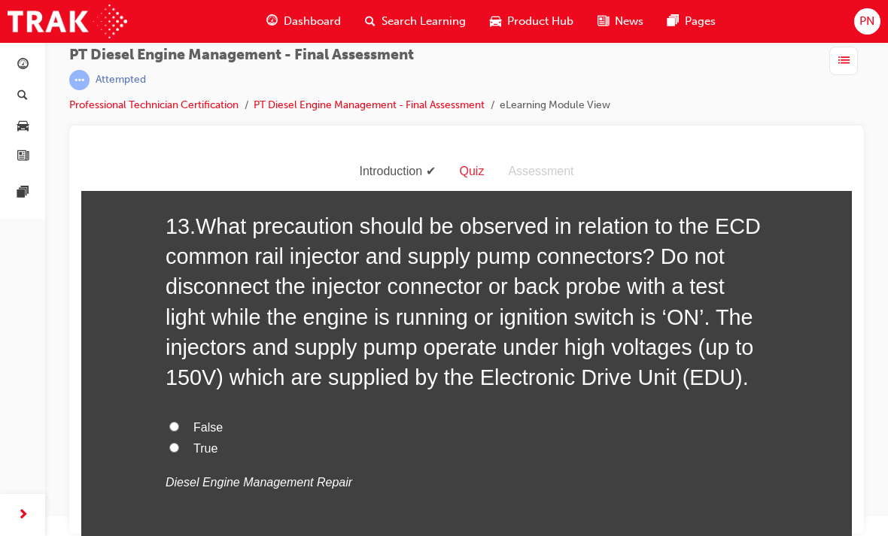
scroll to position [4169, 0]
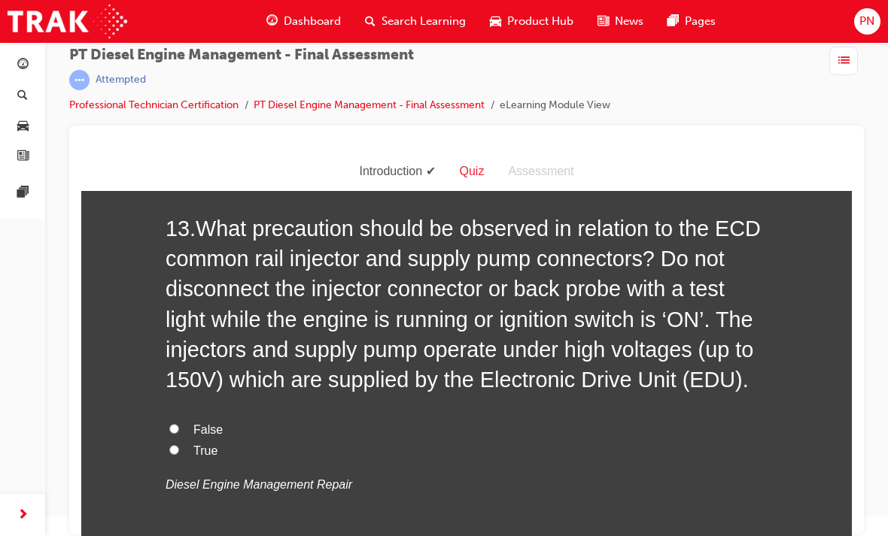
click at [177, 424] on input "False" at bounding box center [174, 429] width 10 height 10
radio input "true"
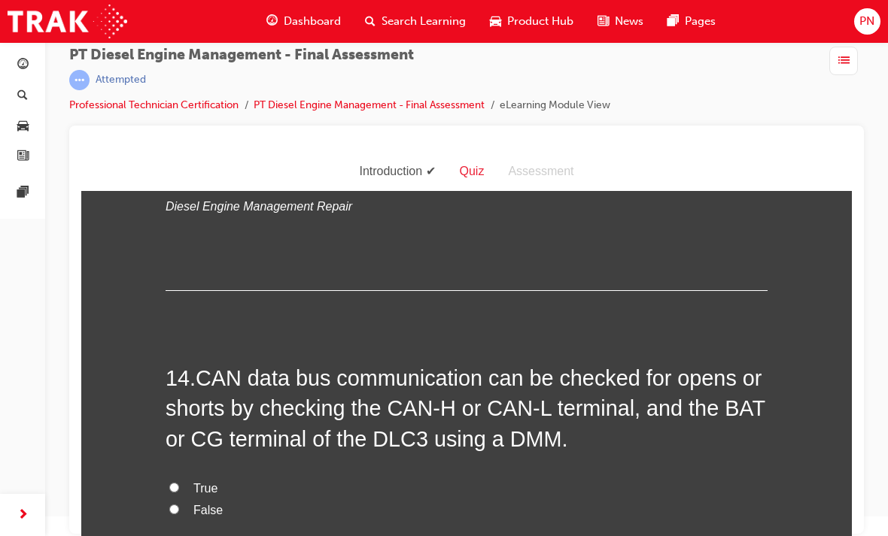
scroll to position [4448, 0]
click at [174, 504] on input "False" at bounding box center [174, 509] width 10 height 10
radio input "true"
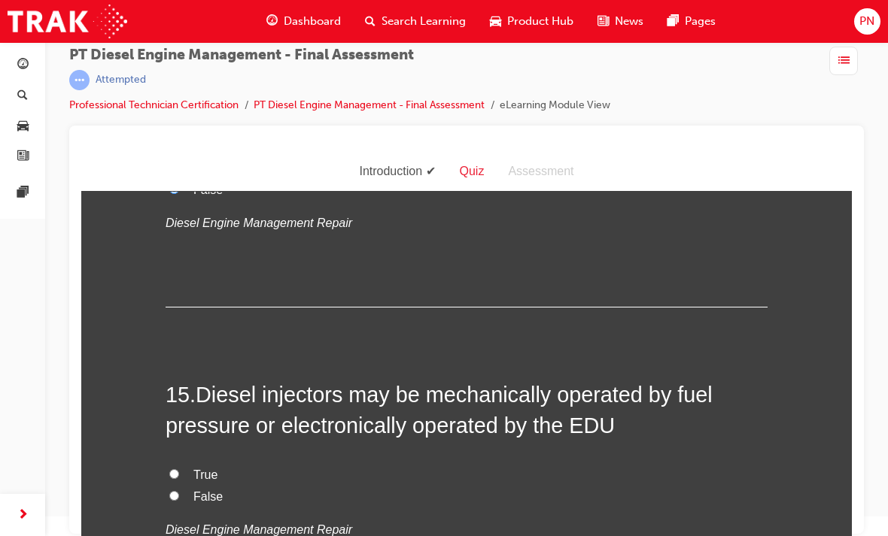
scroll to position [4769, 0]
click at [177, 469] on input "True" at bounding box center [174, 474] width 10 height 10
radio input "true"
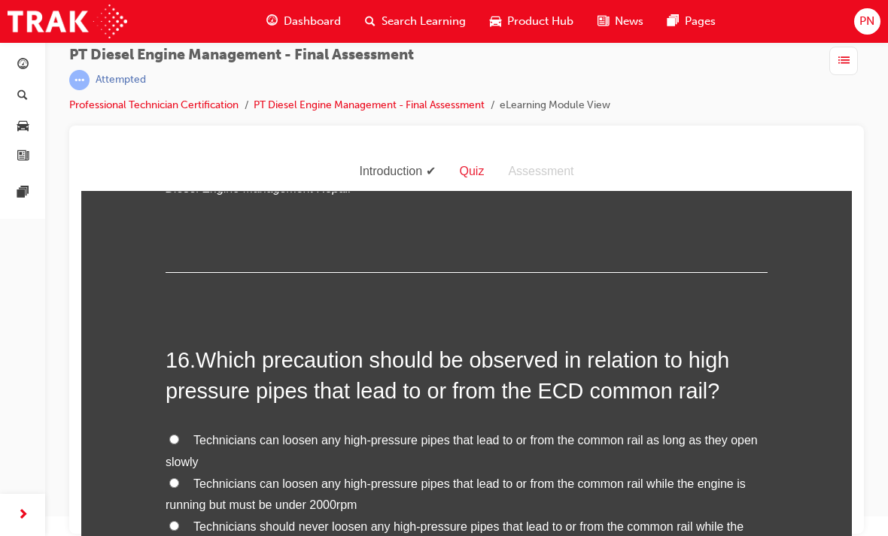
scroll to position [5131, 0]
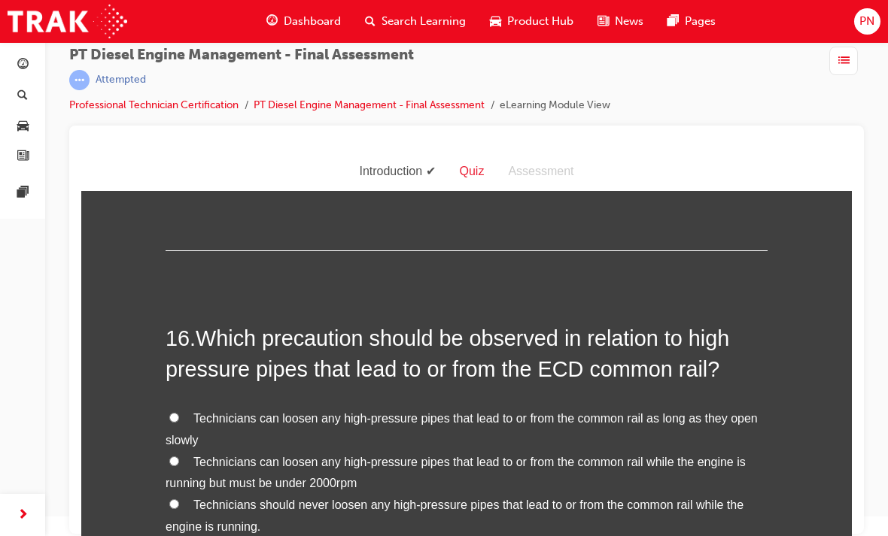
click at [178, 500] on input "Technicians should never loosen any high-pressure pipes that lead to or from th…" at bounding box center [174, 505] width 10 height 10
radio input "true"
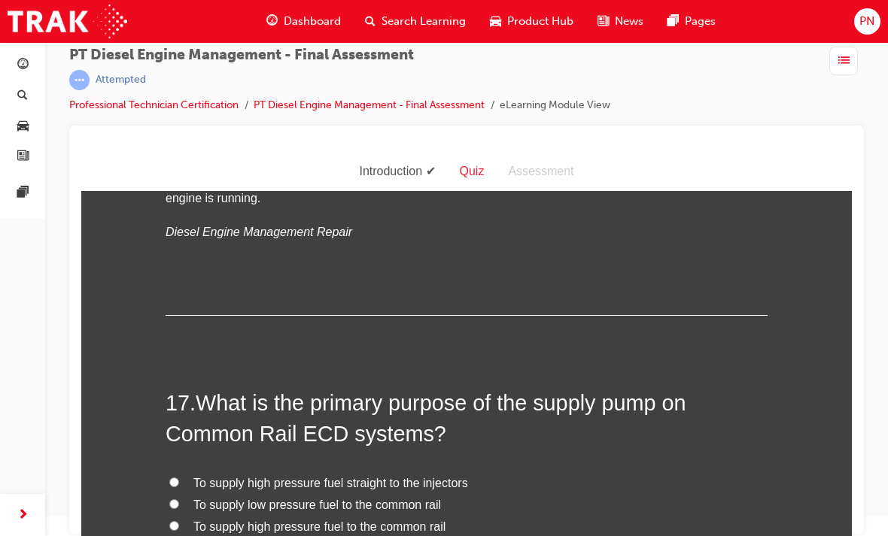
scroll to position [5474, 0]
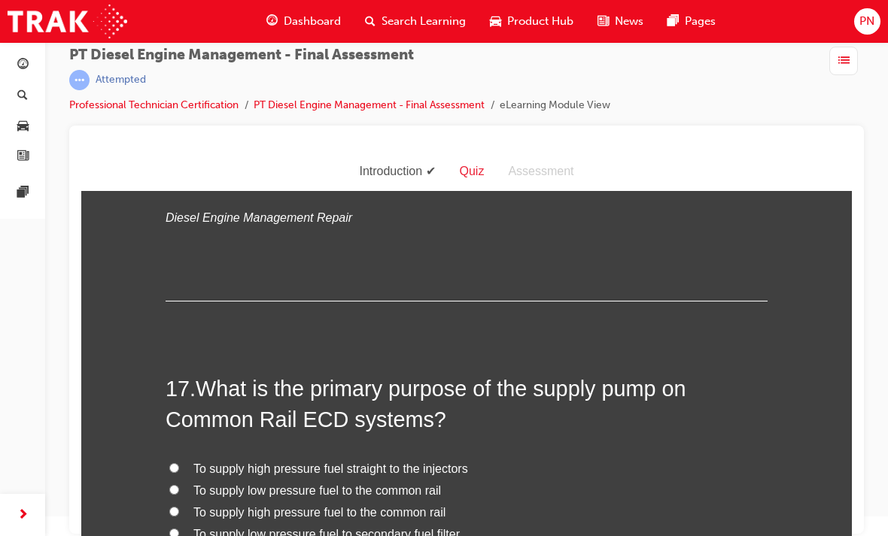
click at [178, 503] on label "To supply high pressure fuel to the common rail" at bounding box center [467, 514] width 602 height 22
click at [178, 507] on input "To supply high pressure fuel to the common rail" at bounding box center [174, 512] width 10 height 10
radio input "true"
click at [174, 485] on input "To supply low pressure fuel to the common rail" at bounding box center [174, 490] width 10 height 10
radio input "true"
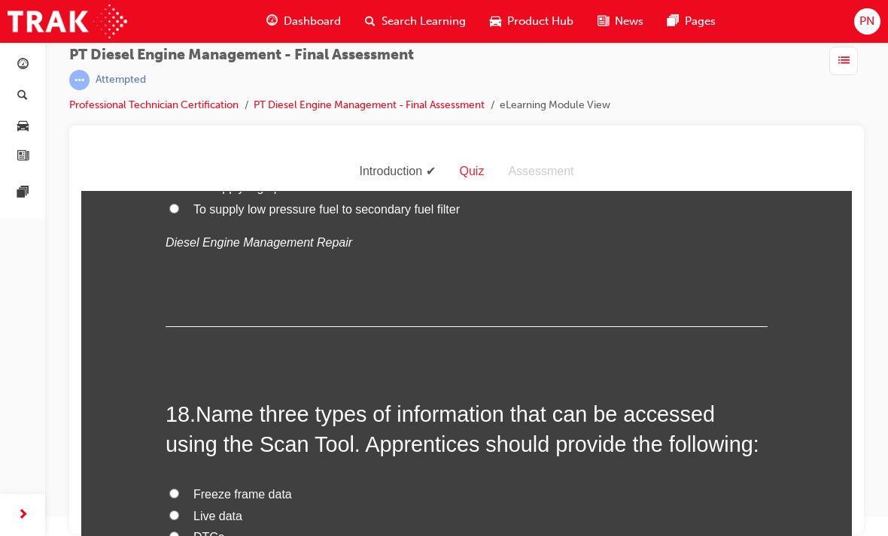
scroll to position [5803, 0]
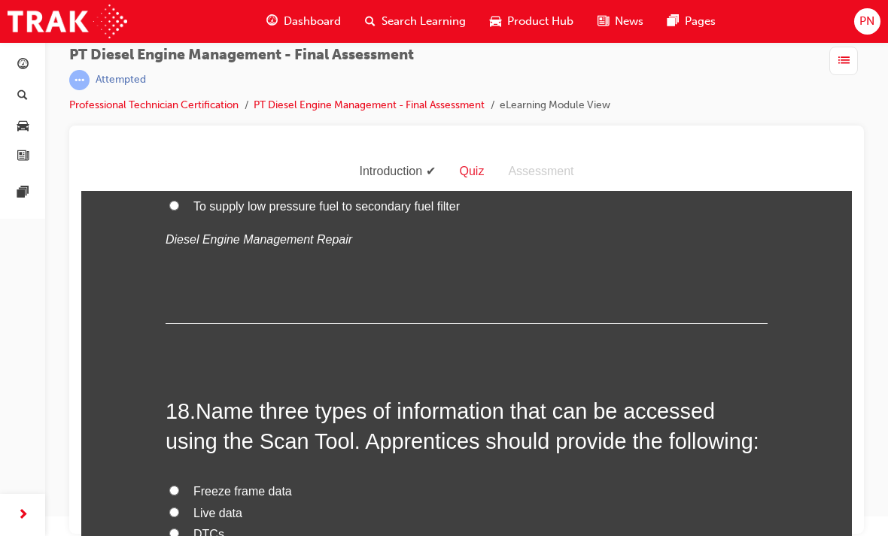
radio input "true"
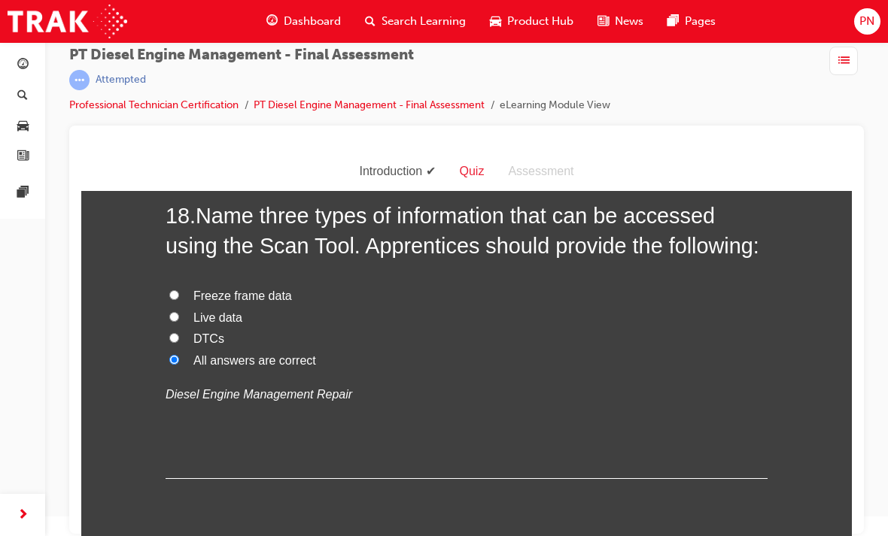
scroll to position [5997, 0]
